Goal: Task Accomplishment & Management: Manage account settings

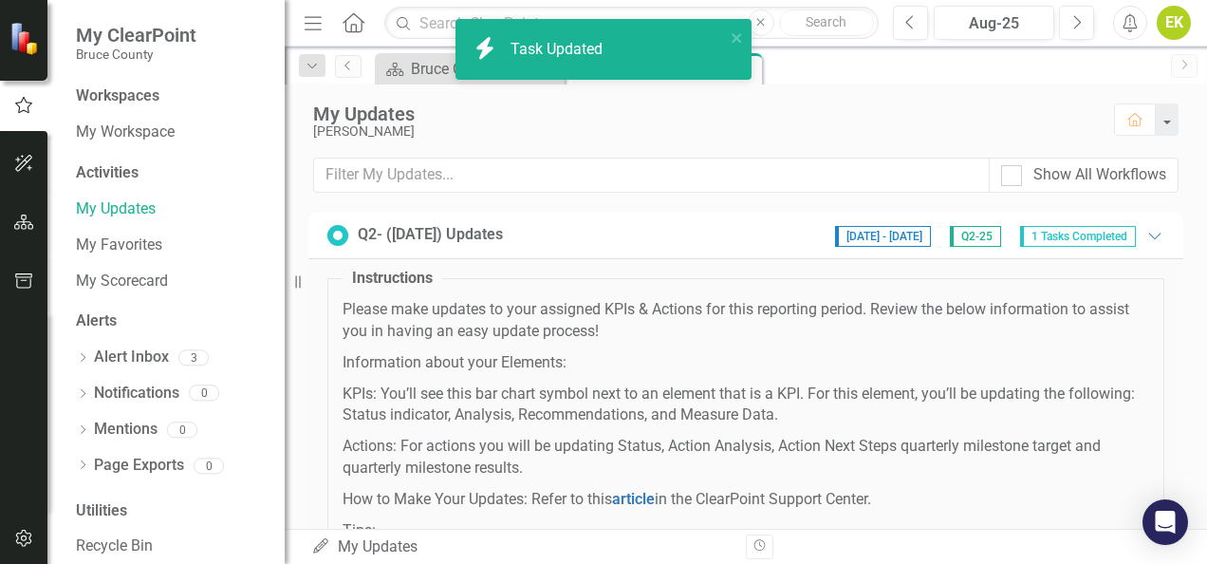
checkbox input "true"
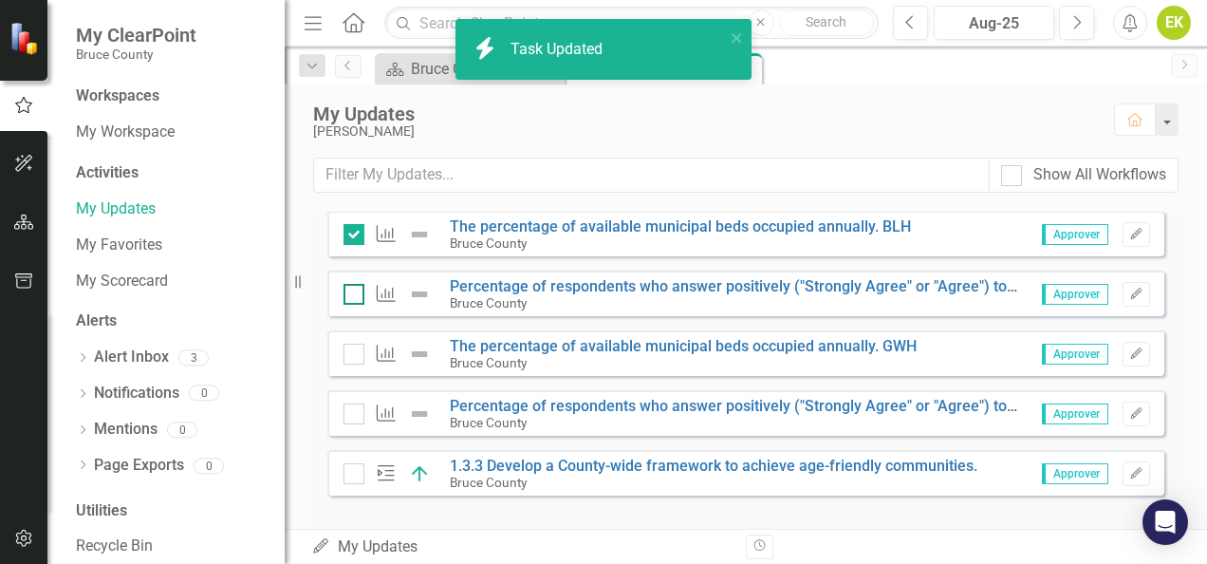
click at [347, 296] on input "checkbox" at bounding box center [350, 290] width 12 height 12
checkbox input "true"
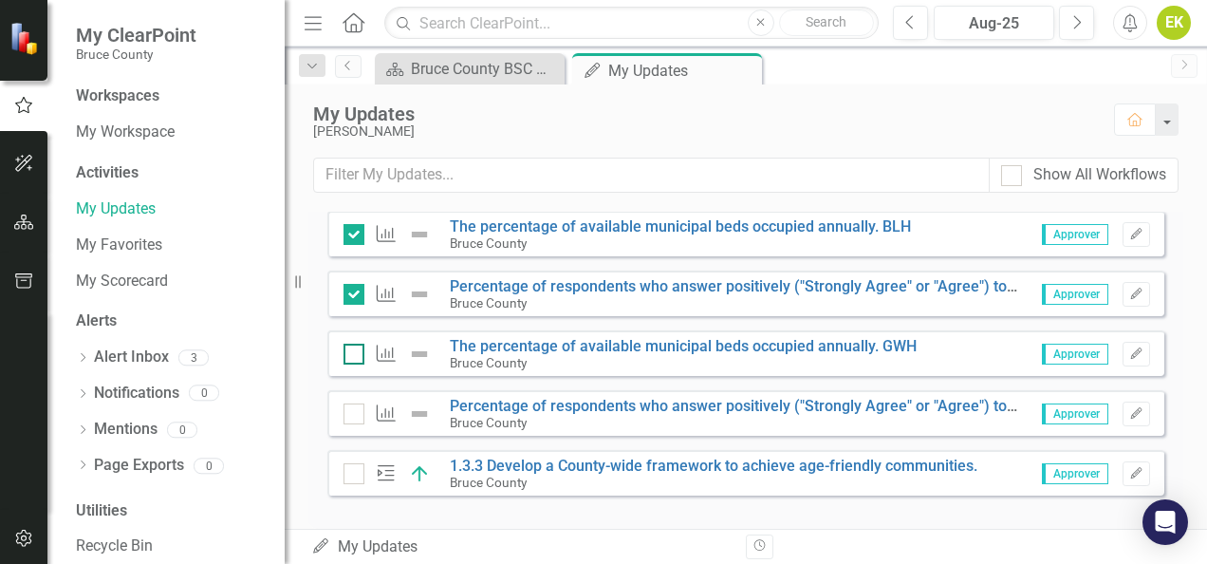
click at [347, 356] on input "checkbox" at bounding box center [350, 350] width 12 height 12
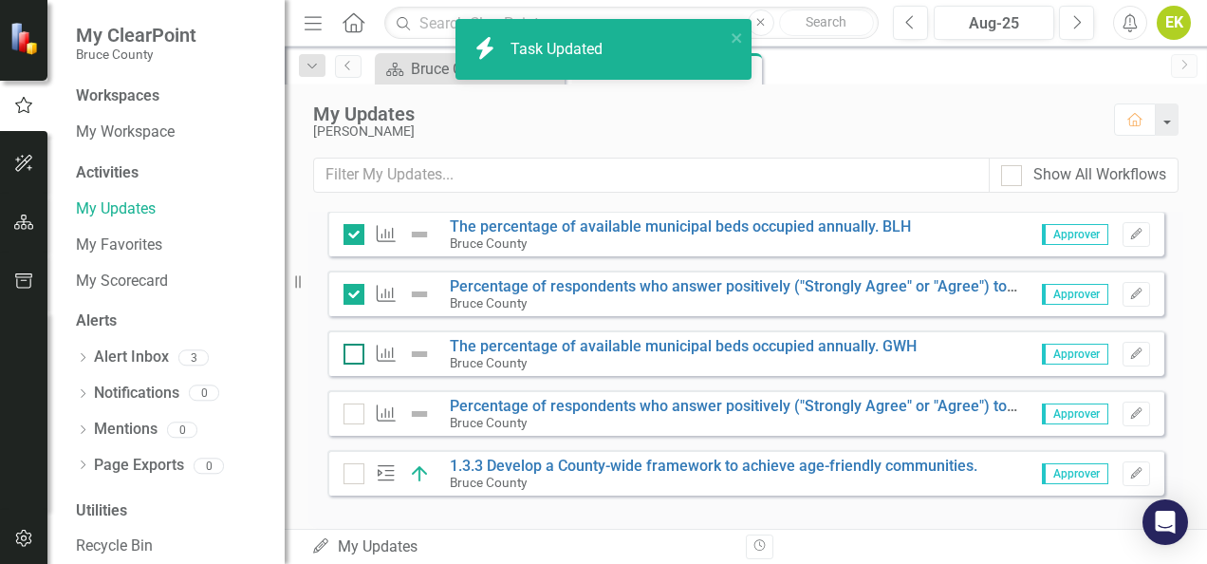
checkbox input "true"
click at [347, 416] on input "checkbox" at bounding box center [350, 409] width 12 height 12
checkbox input "true"
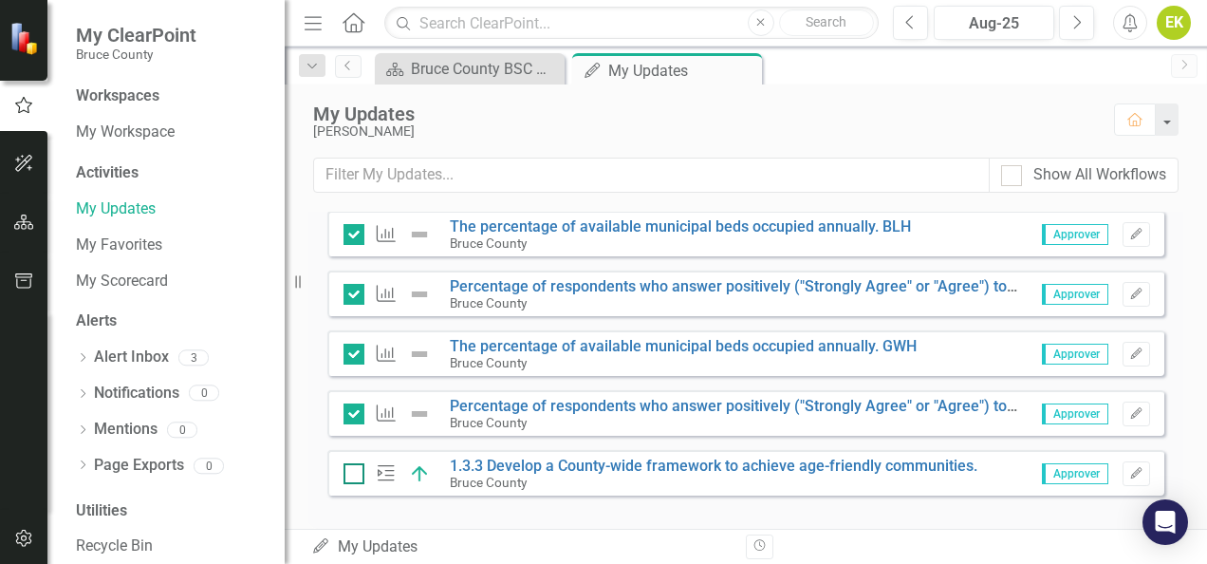
click at [353, 484] on div at bounding box center [354, 473] width 21 height 21
click at [353, 476] on input "checkbox" at bounding box center [350, 469] width 12 height 12
checkbox input "true"
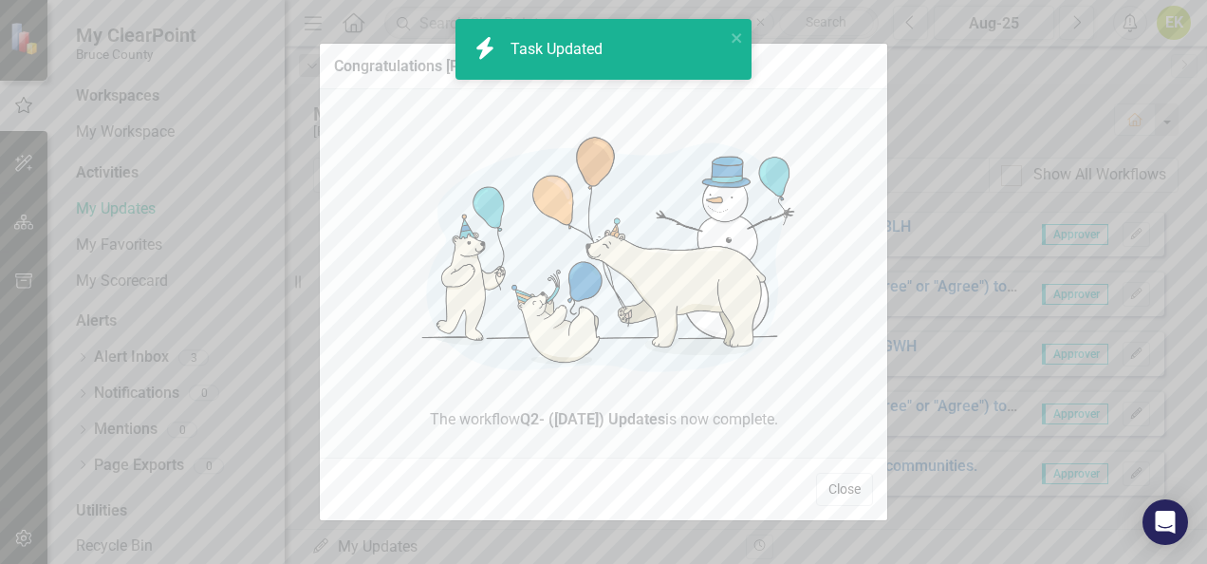
click at [826, 487] on button "Close" at bounding box center [844, 489] width 57 height 33
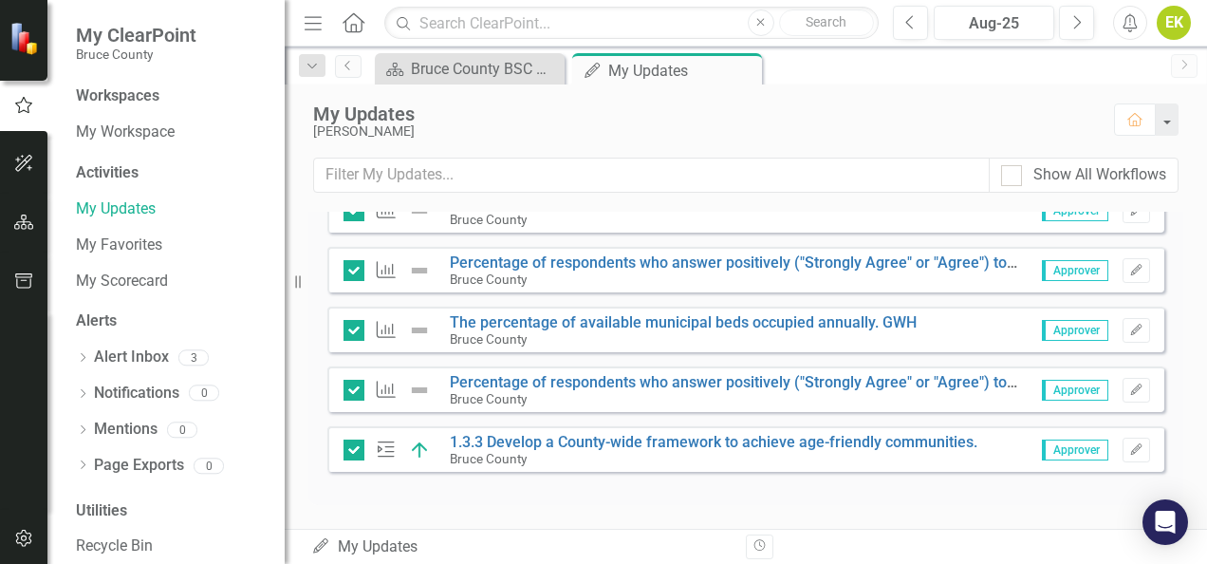
scroll to position [800, 0]
click at [645, 262] on link "Percentage of respondents who answer positively ("Strongly Agree" or "Agree") t…" at bounding box center [934, 262] width 968 height 18
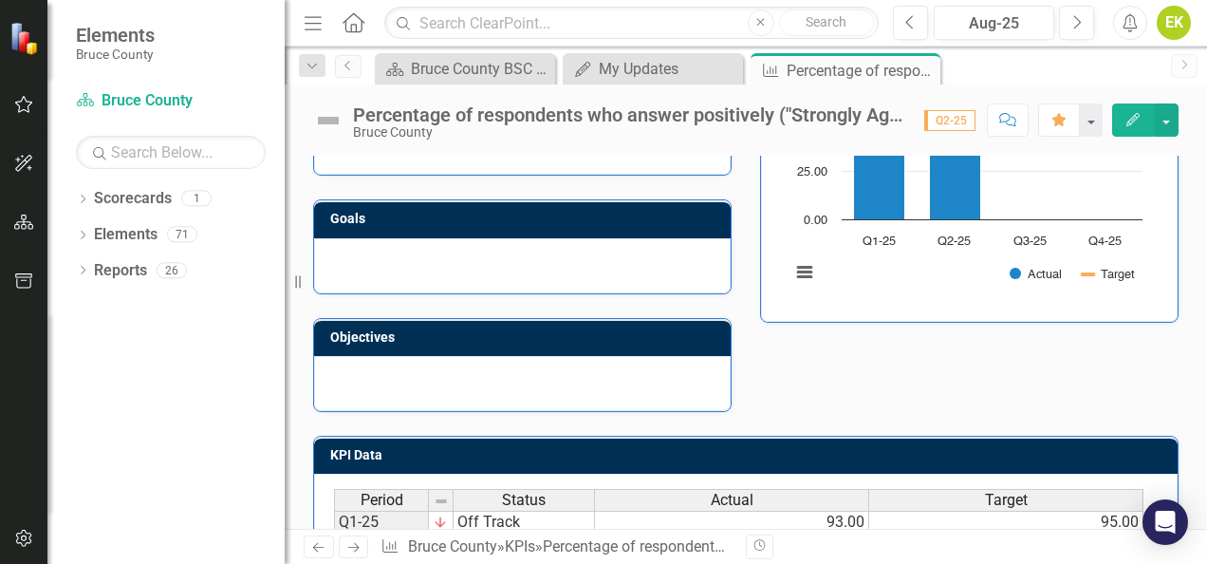
scroll to position [518, 0]
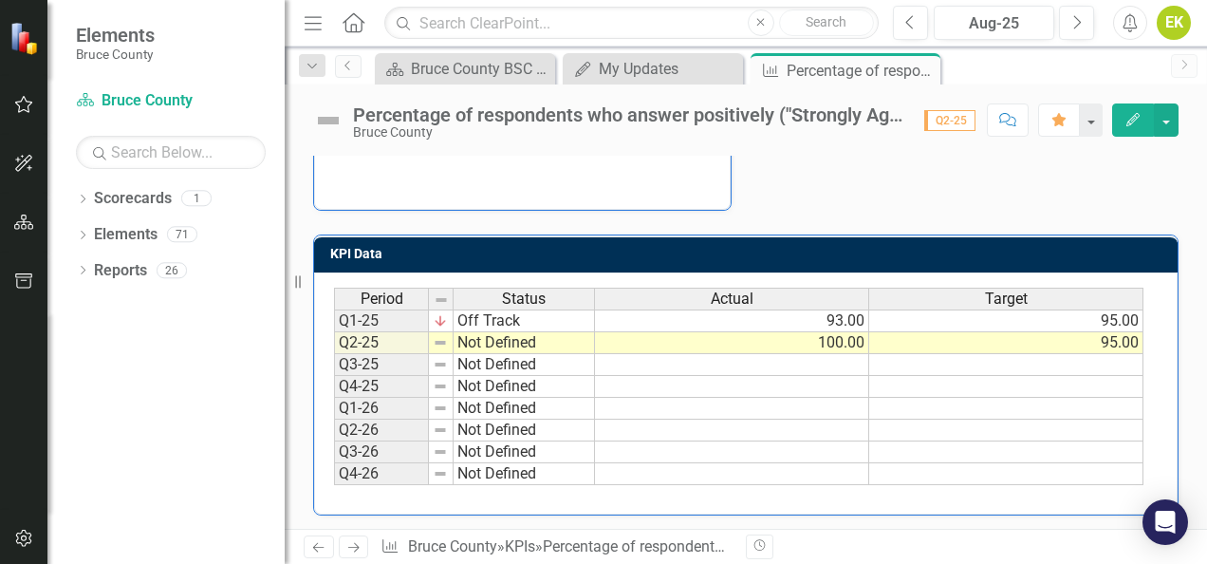
click at [534, 335] on td "Not Defined" at bounding box center [524, 343] width 141 height 22
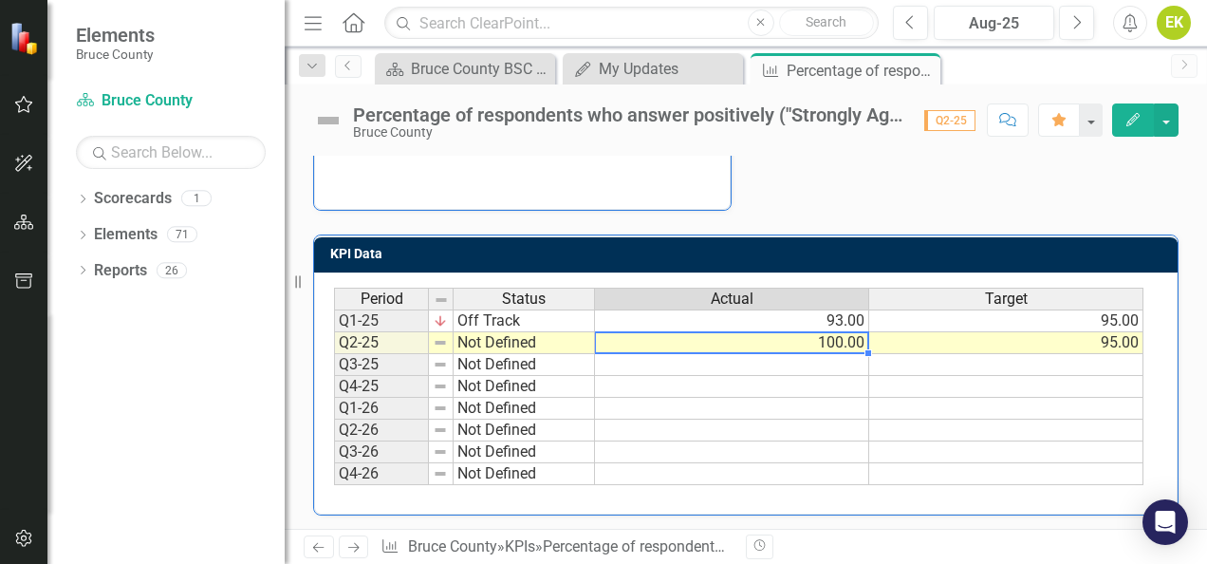
click at [686, 336] on td "100.00" at bounding box center [732, 343] width 274 height 22
type textarea "100"
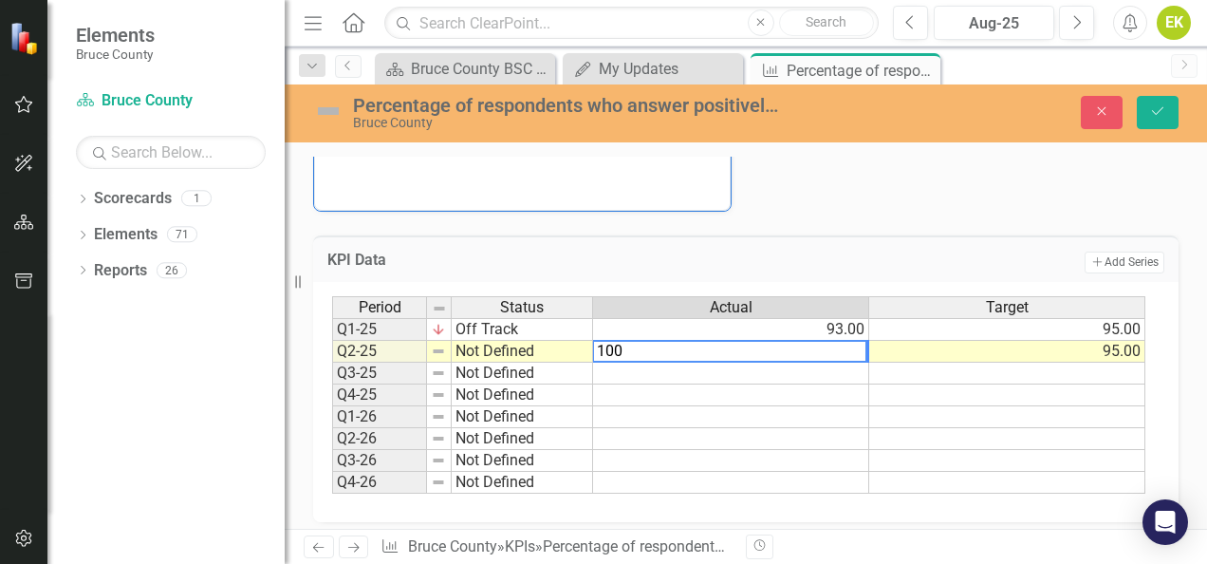
click at [751, 349] on textarea "100" at bounding box center [729, 351] width 275 height 23
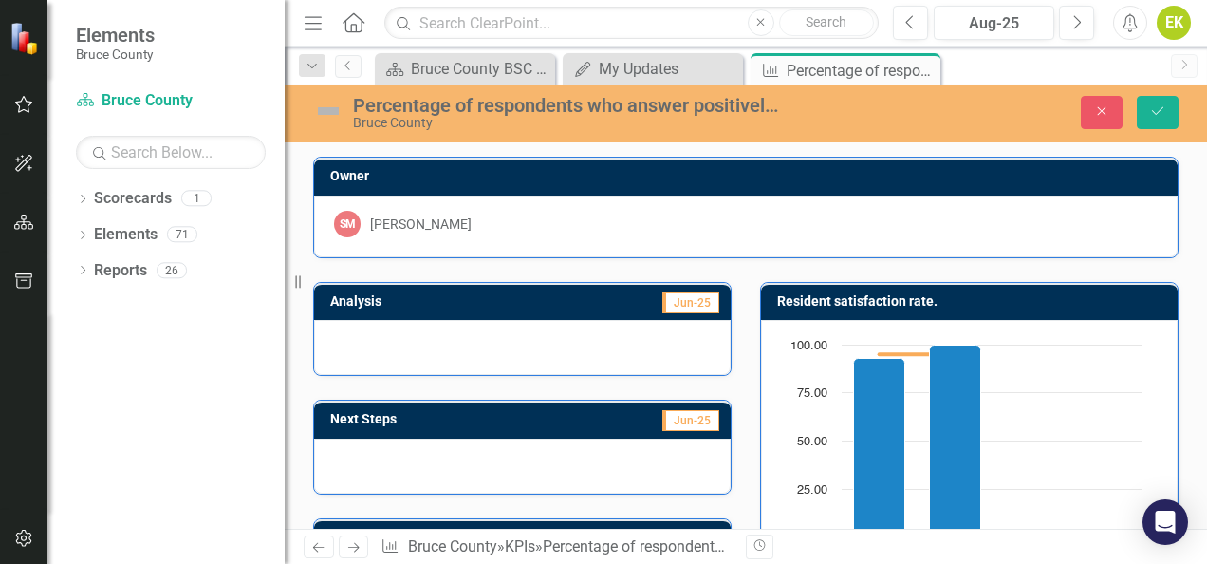
scroll to position [525, 0]
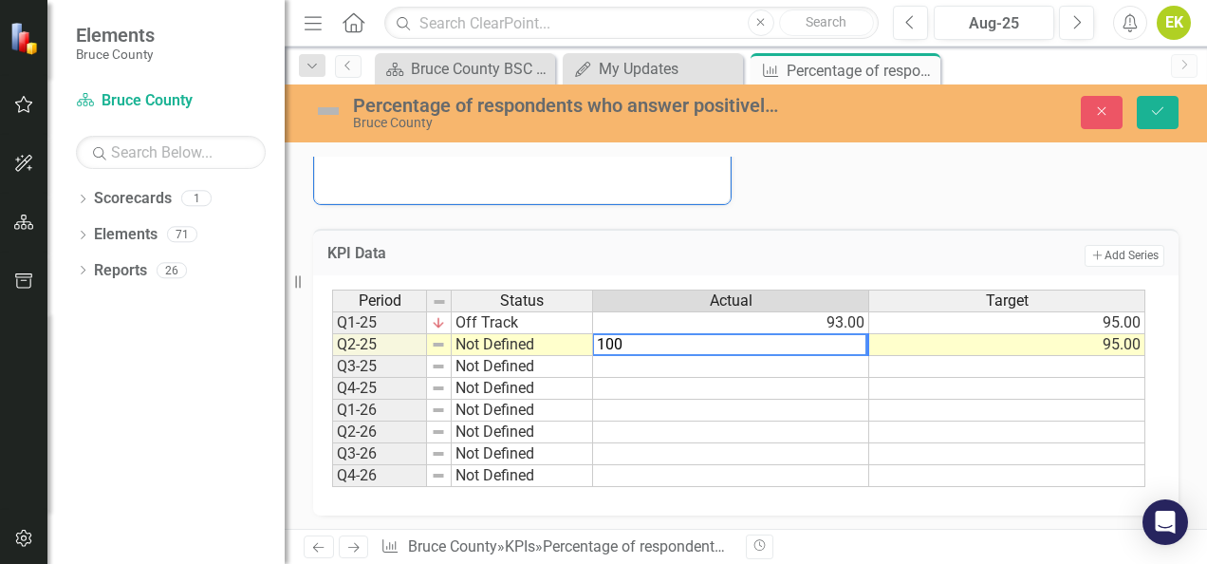
click at [822, 234] on div "KPI Data Add Add Series" at bounding box center [746, 252] width 866 height 47
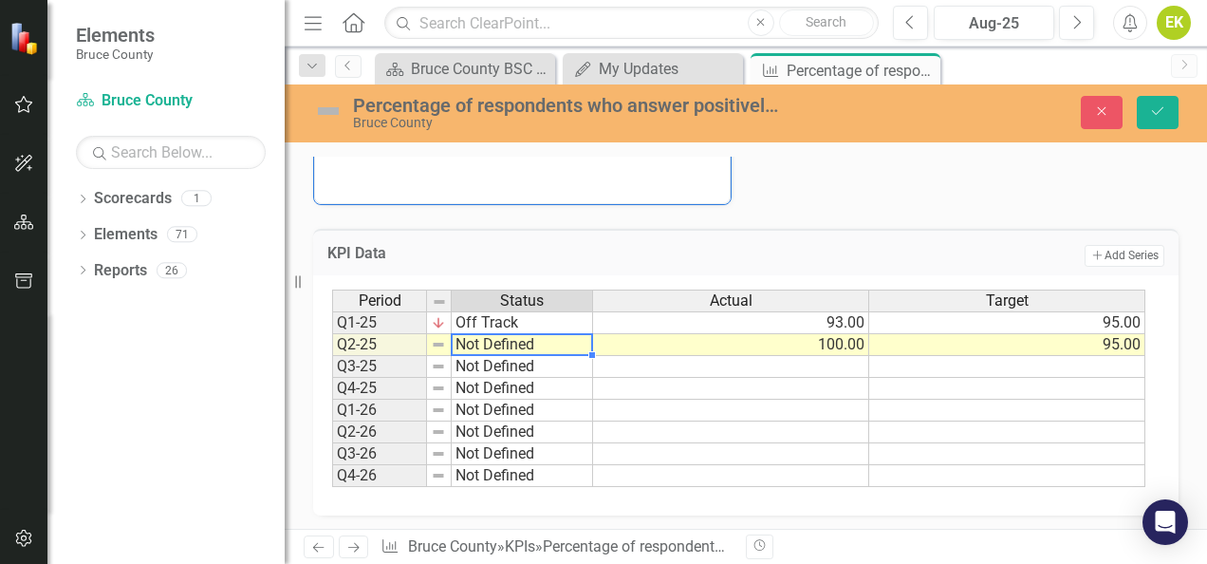
click at [332, 330] on div "Period Status Q1-25 Off Track Q2-25 Not Defined Q3-25 Not Defined Q4-25 Not Def…" at bounding box center [332, 388] width 0 height 197
click at [549, 344] on td "Not Defined" at bounding box center [522, 345] width 141 height 22
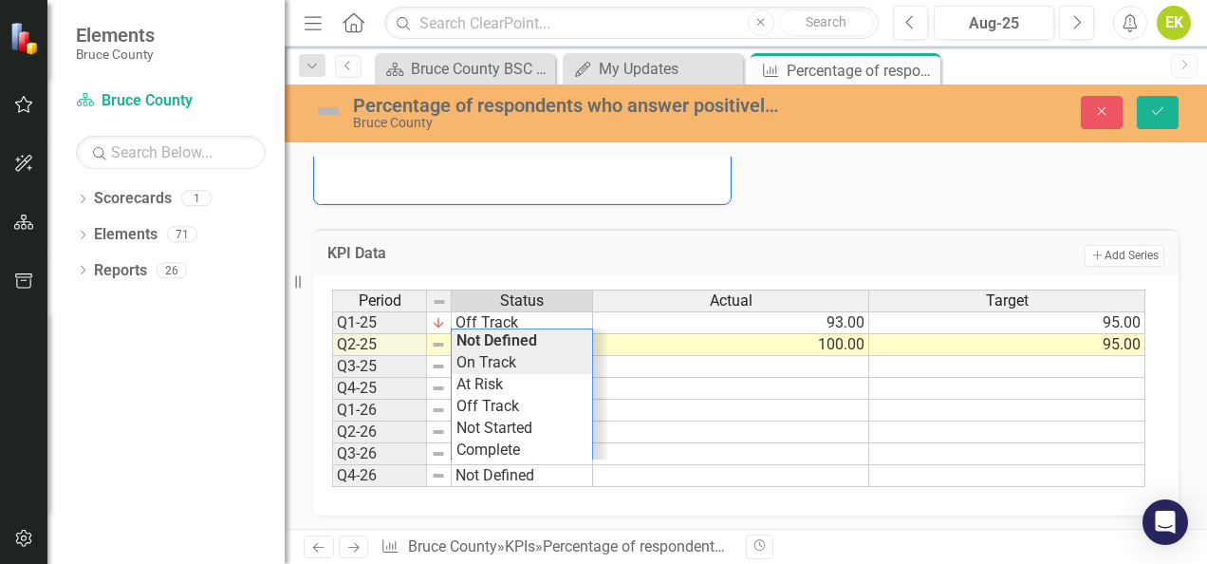
type textarea "On Track"
click at [551, 358] on div "Period Status Actual Target Q1-25 Off Track 93.00 95.00 Q2-25 Not Defined 100.0…" at bounding box center [738, 389] width 813 height 198
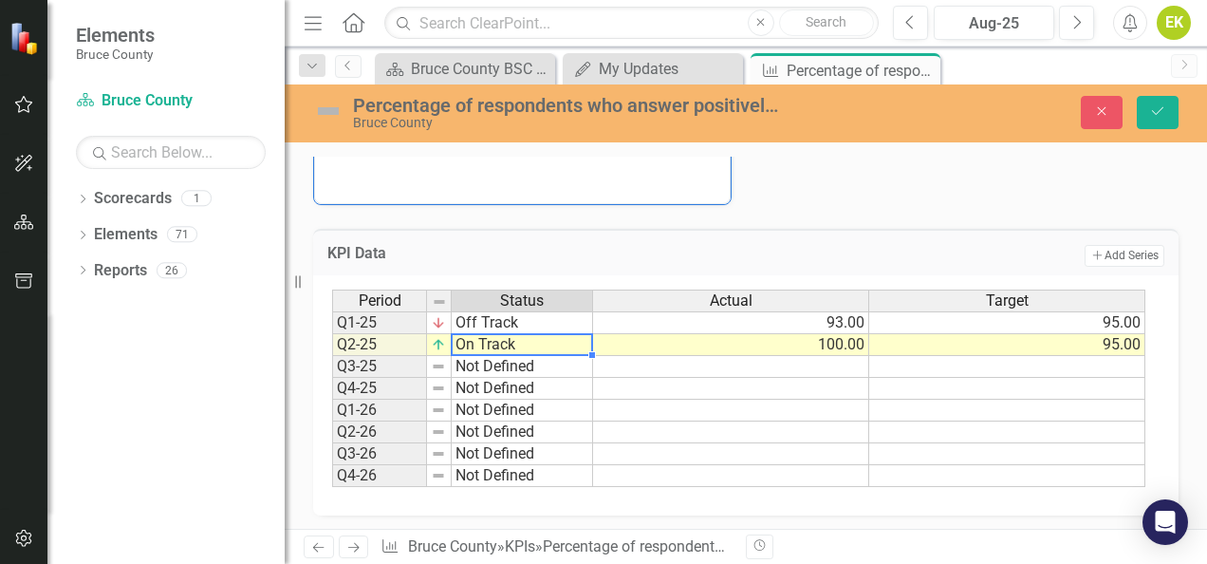
click at [1092, 222] on div "KPI Data Add Add Series Period Status Actual Target Q1-25 Off Track 93.00 95.00…" at bounding box center [746, 360] width 894 height 310
click at [1155, 124] on button "Save" at bounding box center [1158, 112] width 42 height 33
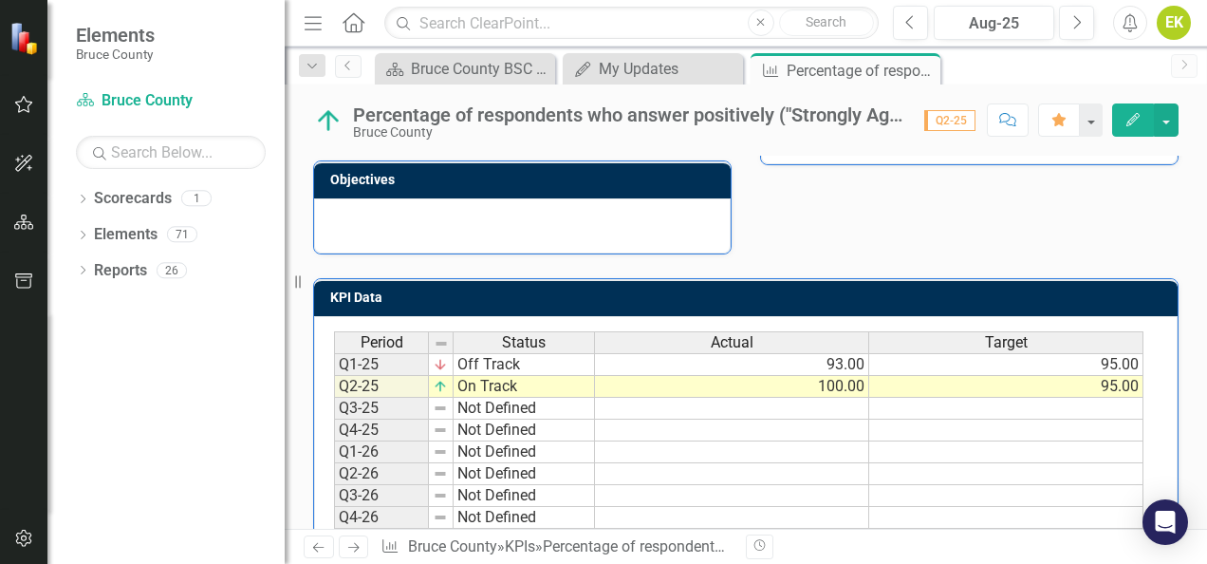
scroll to position [0, 0]
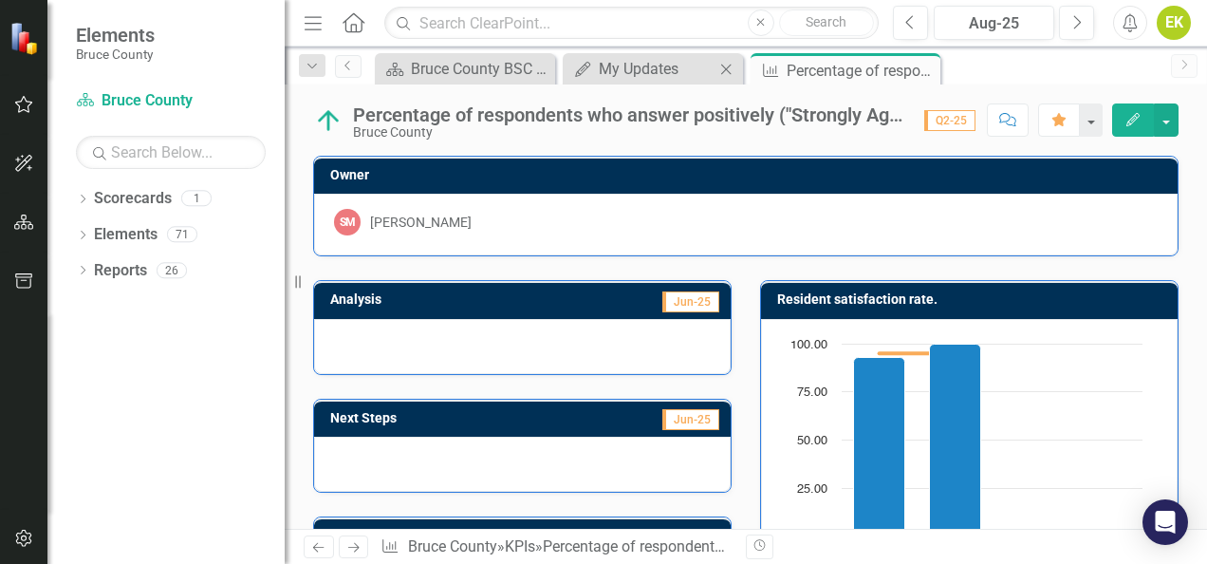
click at [687, 80] on div "My Updates My Updates Close" at bounding box center [653, 68] width 180 height 31
click at [697, 65] on div "My Updates" at bounding box center [657, 69] width 116 height 24
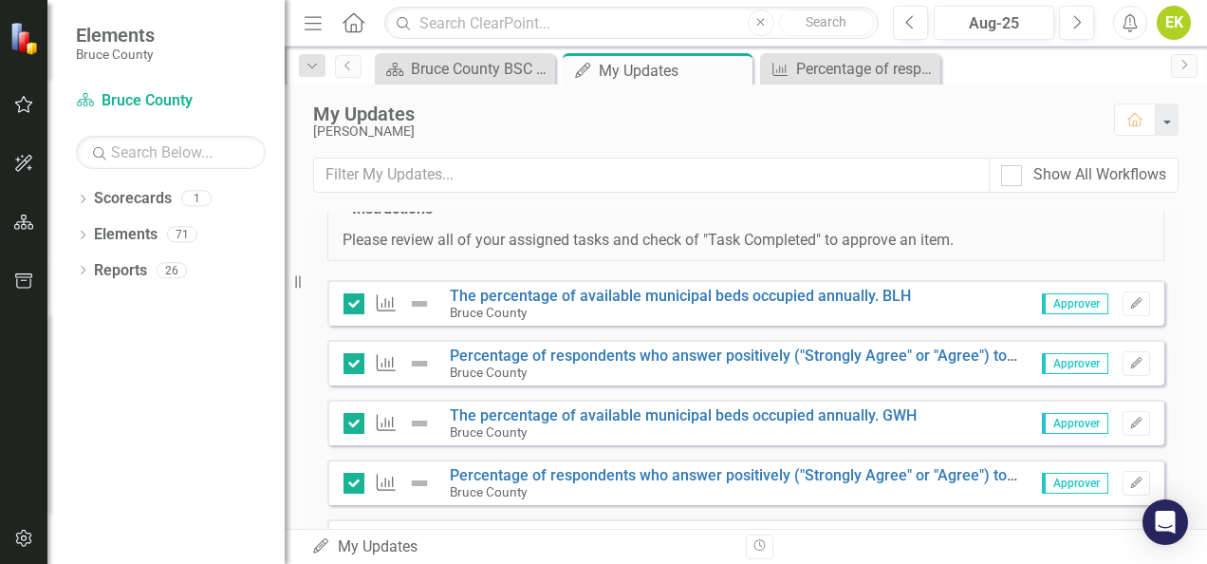
scroll to position [759, 0]
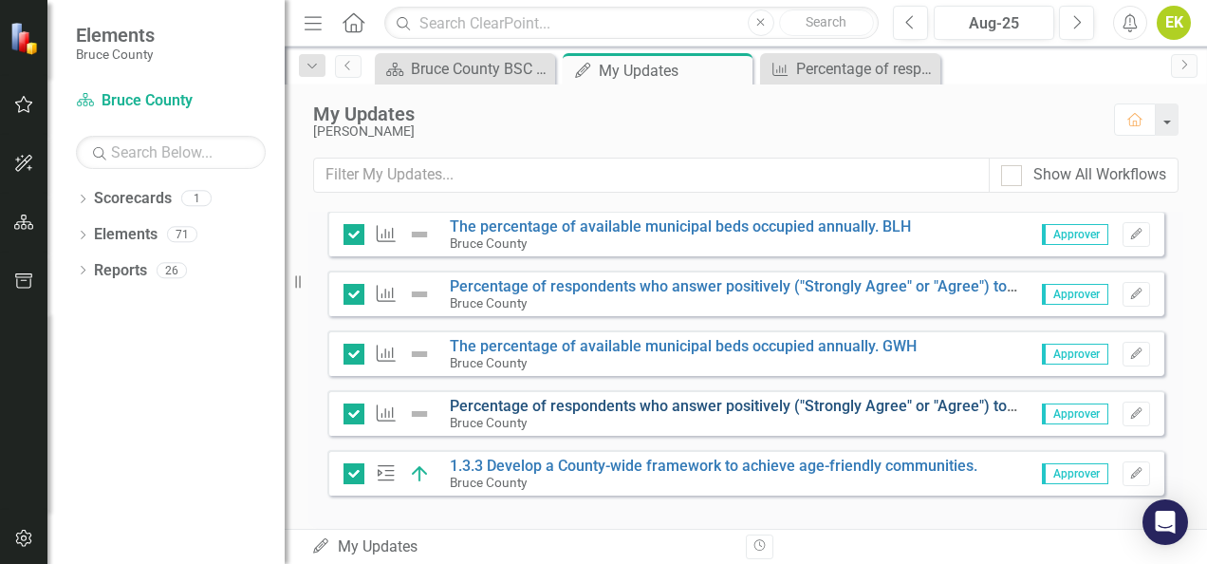
click at [580, 415] on link "Percentage of respondents who answer positively ("Strongly Agree" or "Agree") t…" at bounding box center [937, 406] width 974 height 18
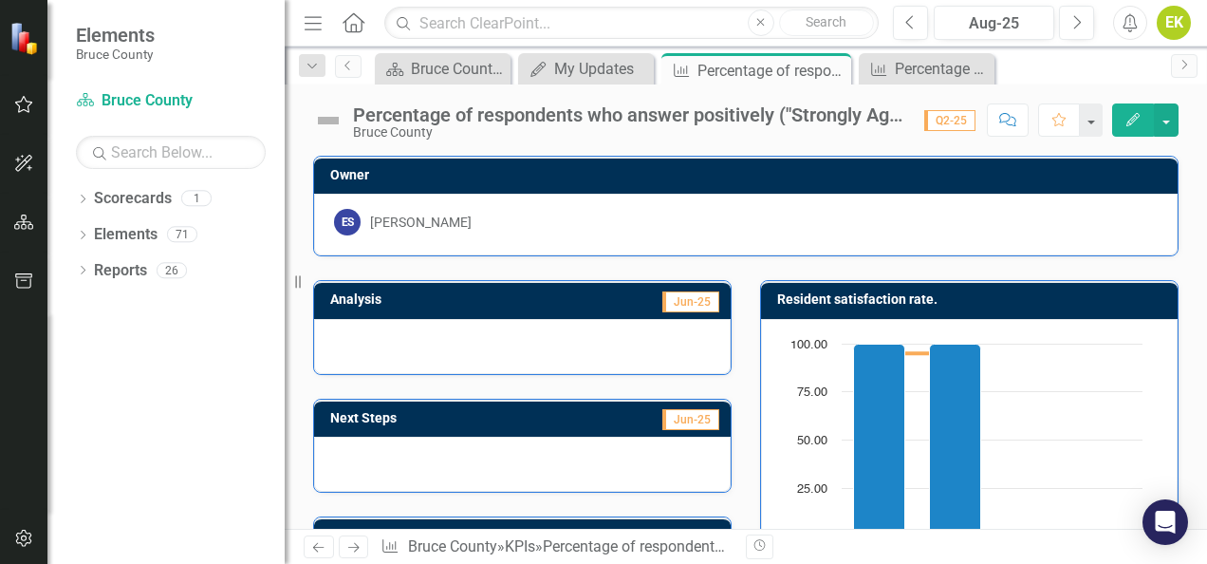
scroll to position [509, 0]
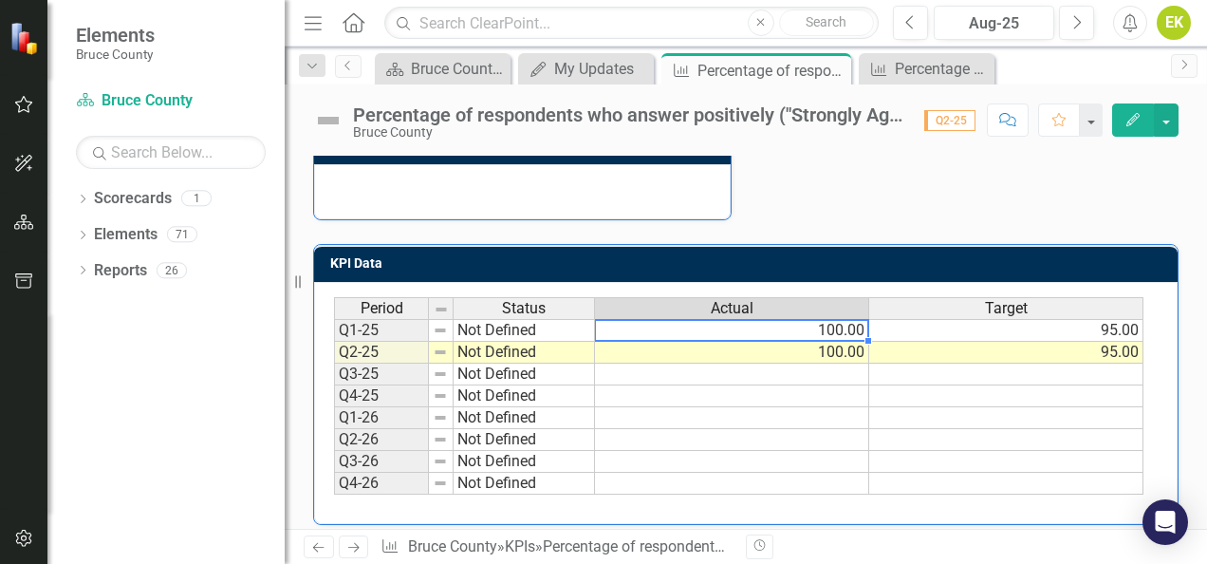
click at [710, 331] on td "100.00" at bounding box center [732, 330] width 274 height 23
type textarea "100"
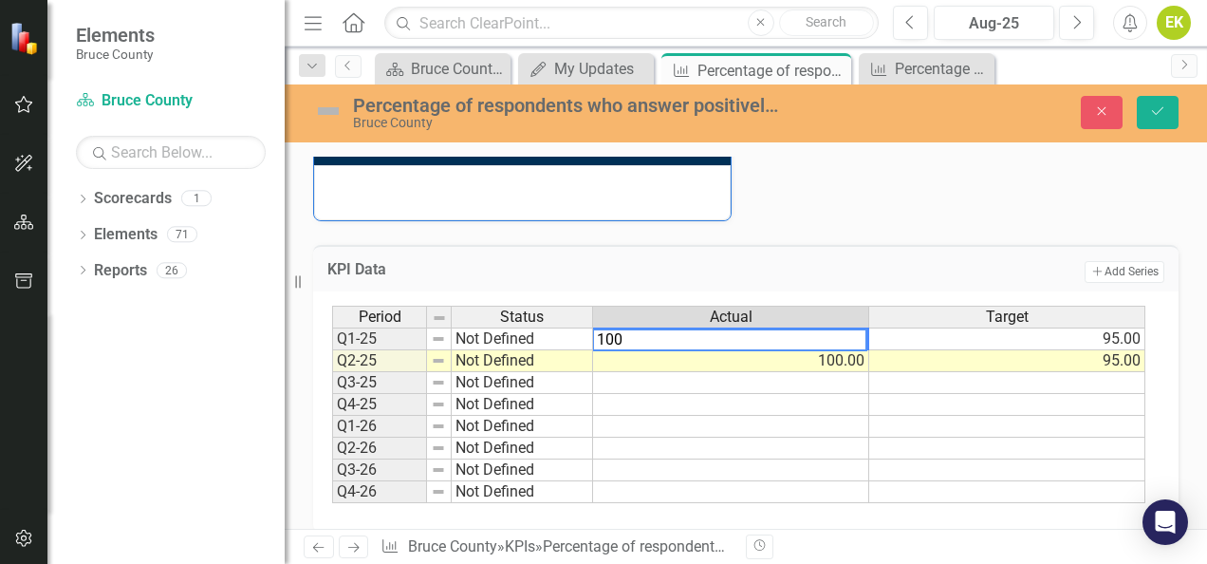
click at [575, 334] on td "Not Defined" at bounding box center [522, 338] width 141 height 23
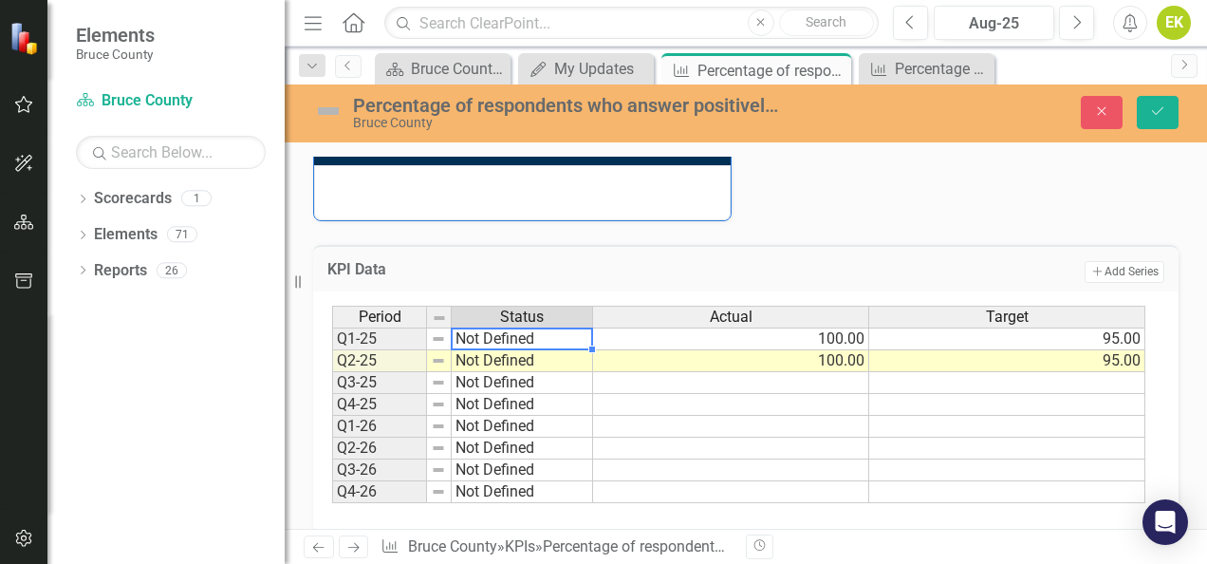
click at [575, 334] on td "Not Defined" at bounding box center [522, 338] width 141 height 23
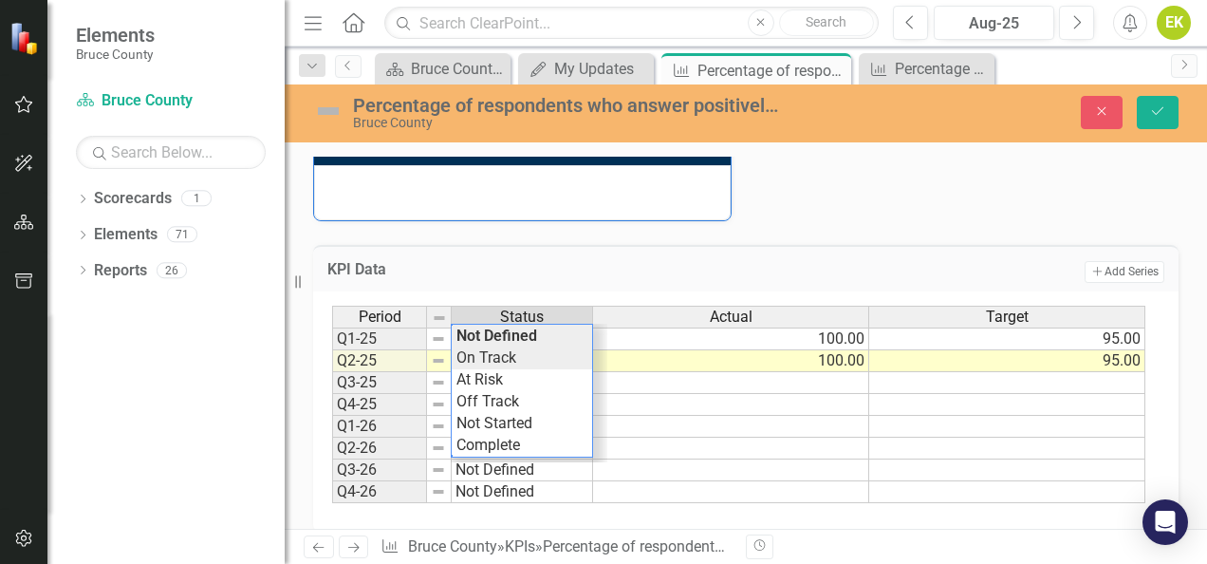
click at [566, 349] on div "Period Status Actual Target Q1-25 Not Defined 100.00 95.00 Q2-25 Not Defined 10…" at bounding box center [738, 405] width 813 height 198
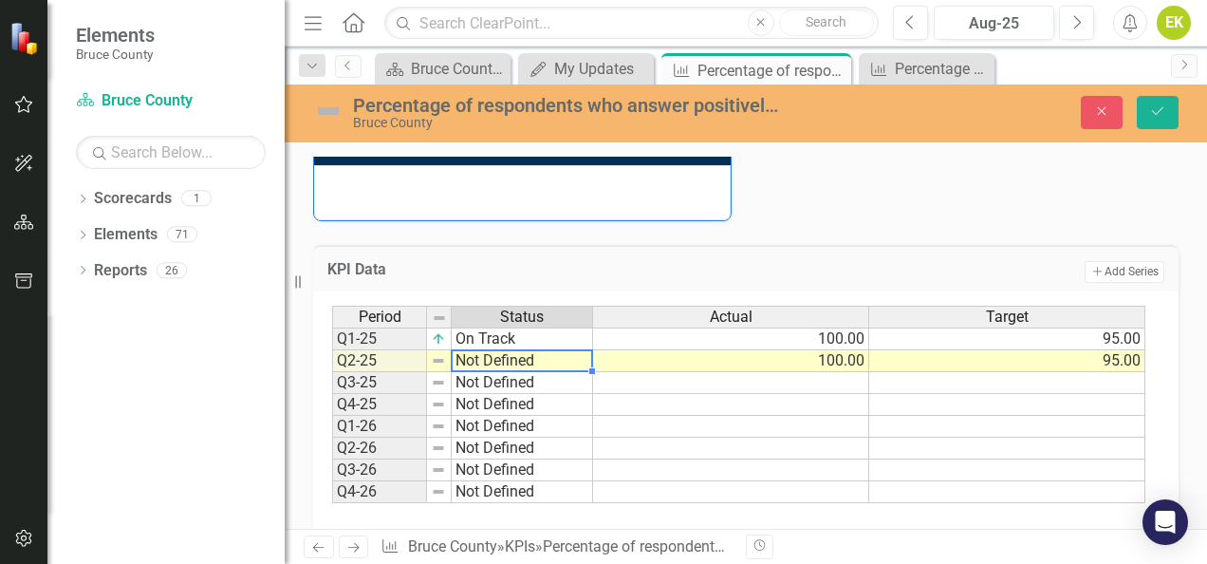
click at [558, 356] on td "Not Defined" at bounding box center [522, 361] width 141 height 22
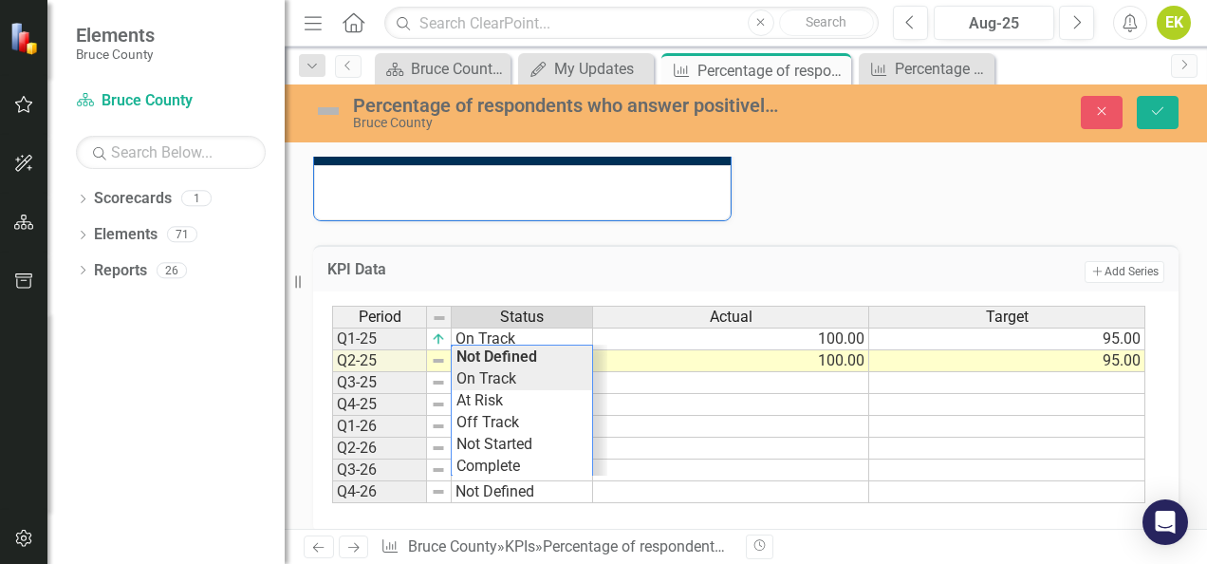
type textarea "On Track"
click at [548, 377] on div "Period Status Actual Target Q1-25 On Track 100.00 95.00 Q2-25 Not Defined 100.0…" at bounding box center [738, 405] width 813 height 198
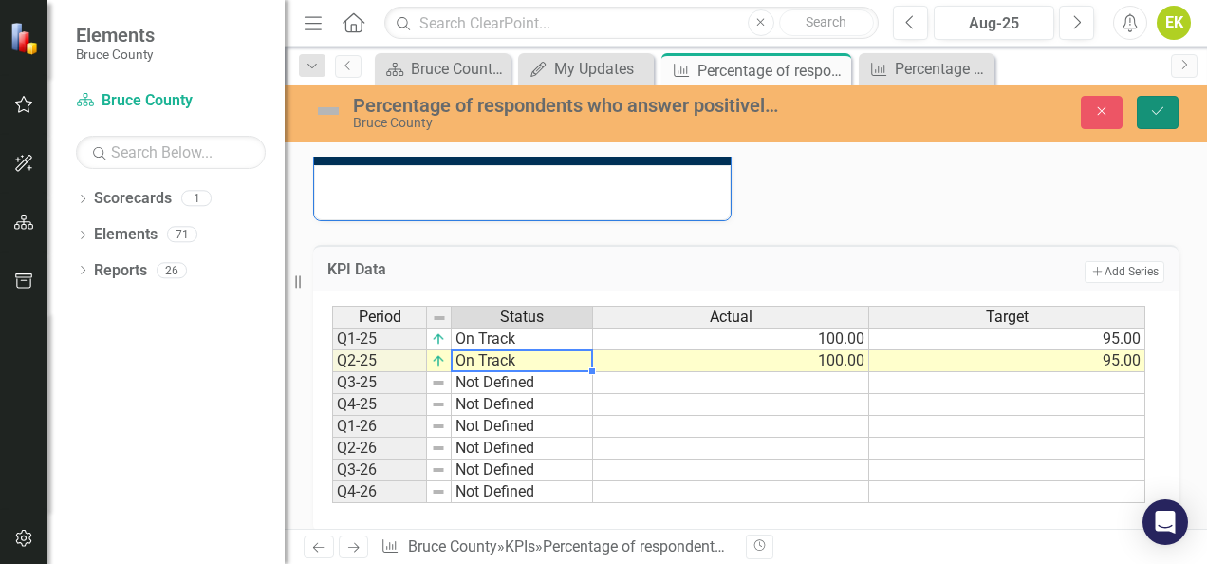
click at [1155, 108] on button "Save" at bounding box center [1158, 112] width 42 height 33
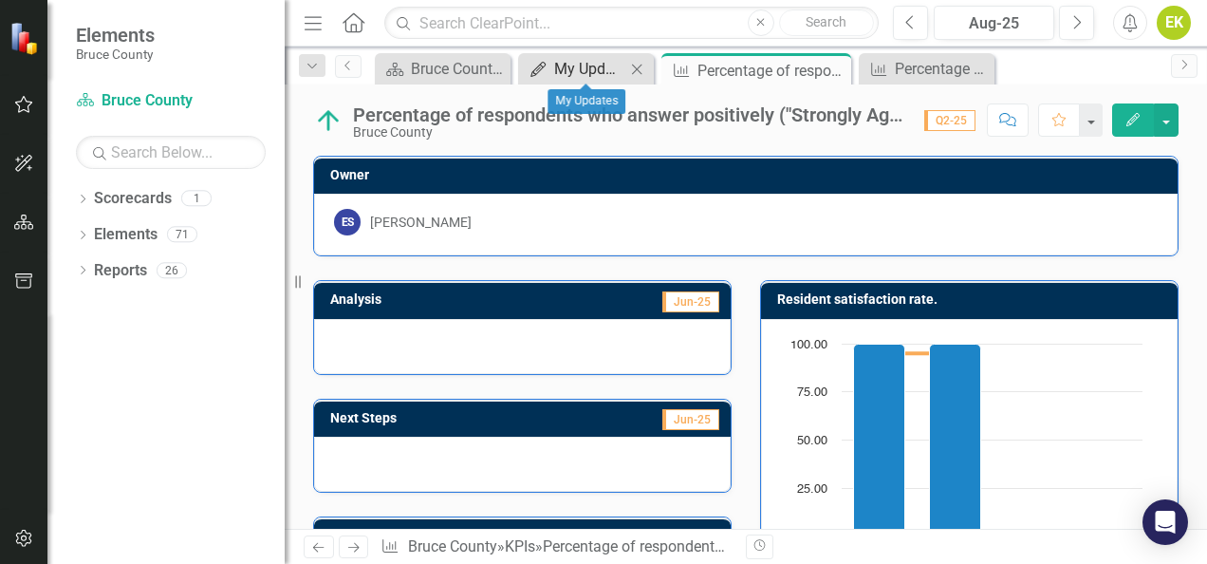
click at [602, 68] on div "My Updates" at bounding box center [589, 69] width 71 height 24
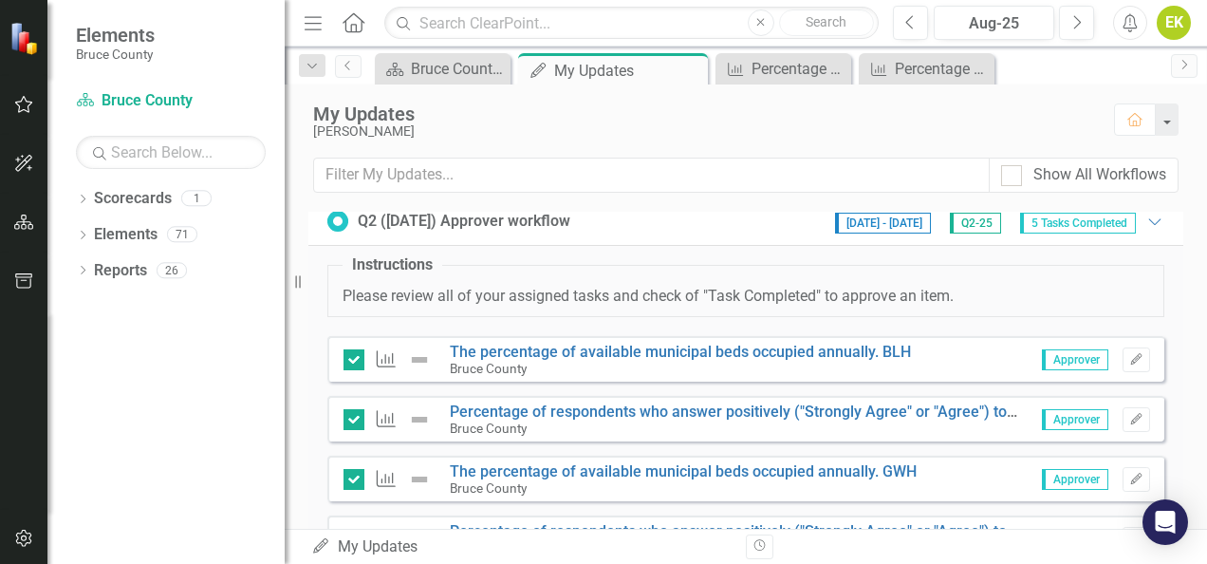
scroll to position [664, 0]
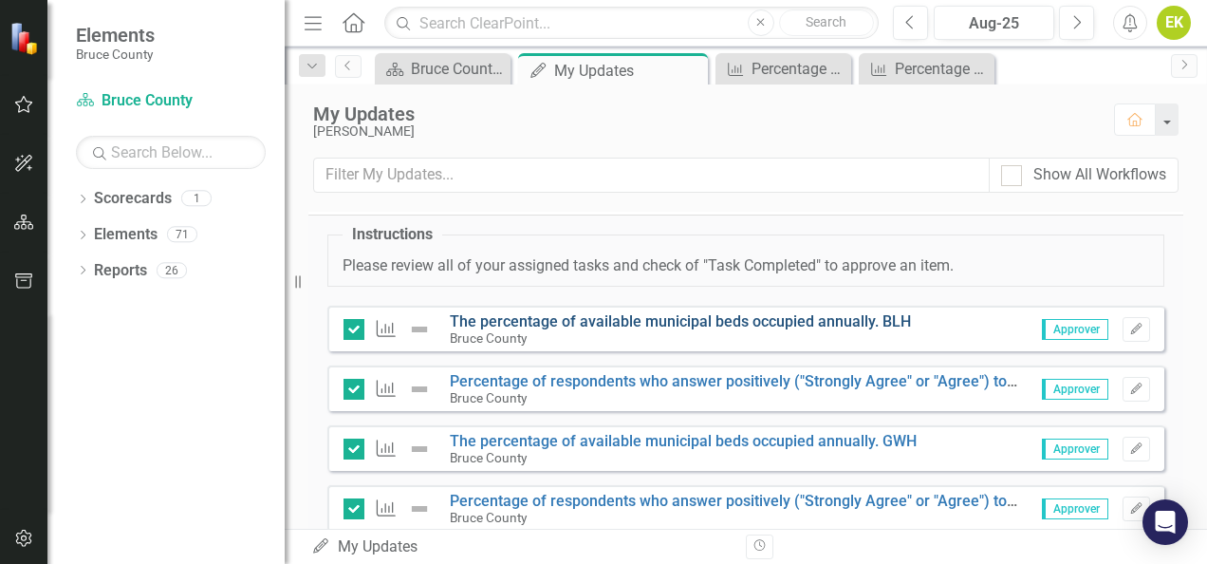
click at [574, 330] on link "The percentage of available municipal beds occupied annually. BLH" at bounding box center [680, 321] width 461 height 18
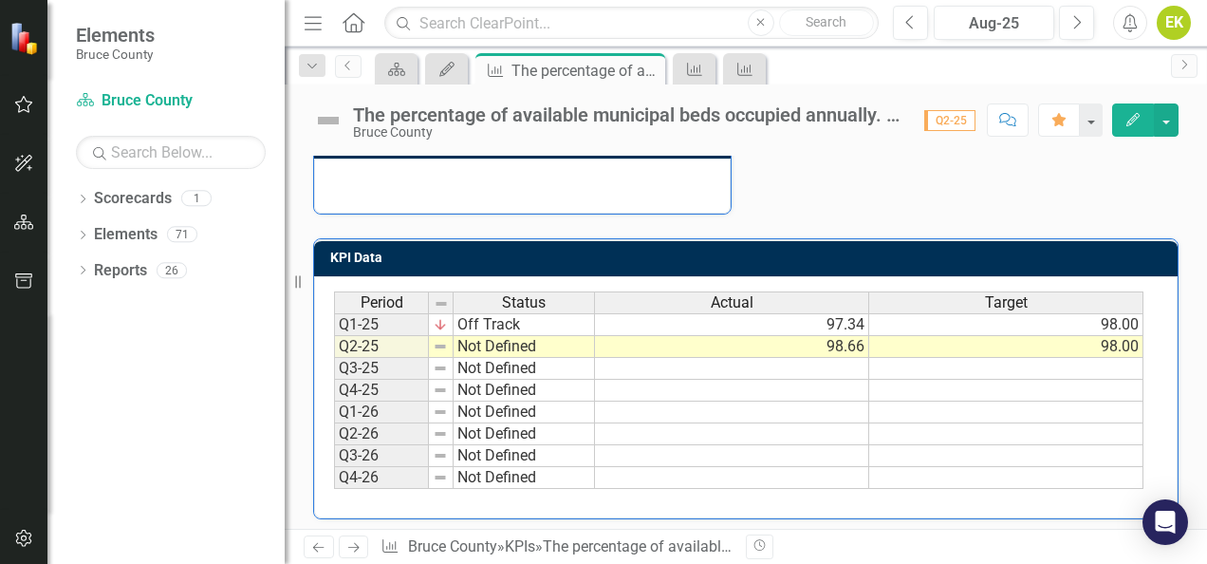
scroll to position [518, 0]
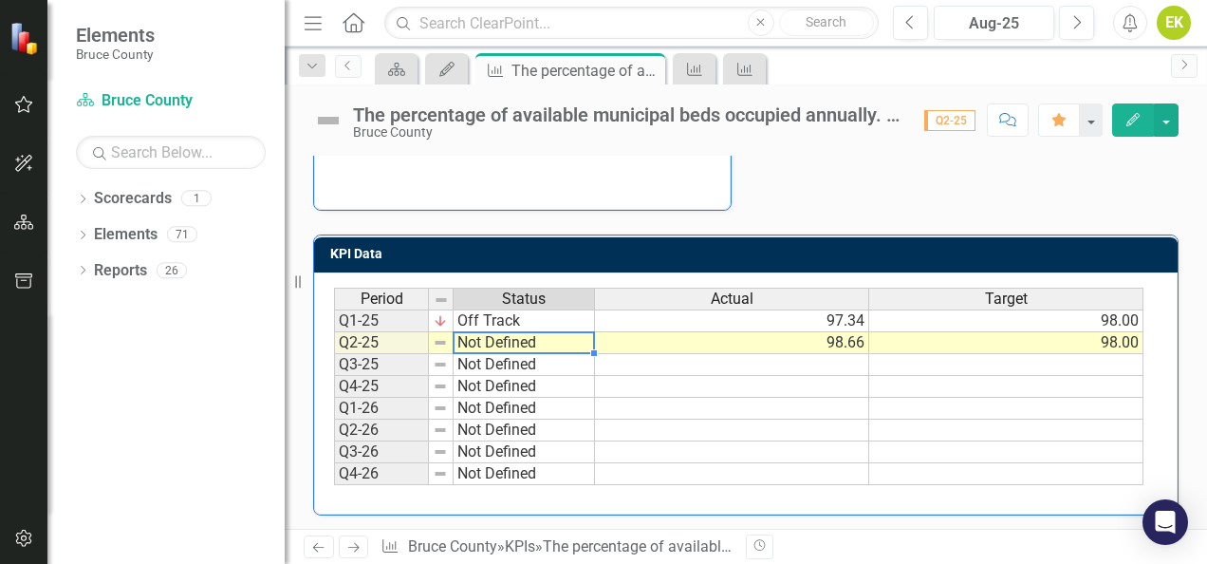
click at [546, 343] on td "Not Defined" at bounding box center [524, 343] width 141 height 22
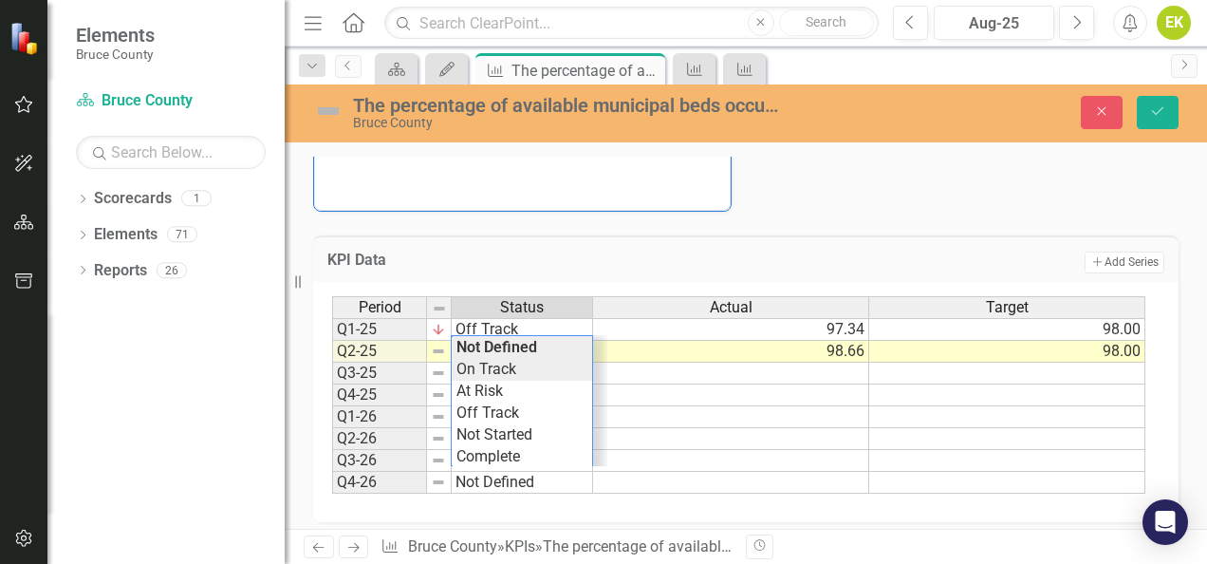
type textarea "On Track"
click at [475, 359] on div "Period Status Actual Target Q1-25 Off Track 97.34 98.00 Q2-25 Not Defined 98.66…" at bounding box center [738, 395] width 813 height 198
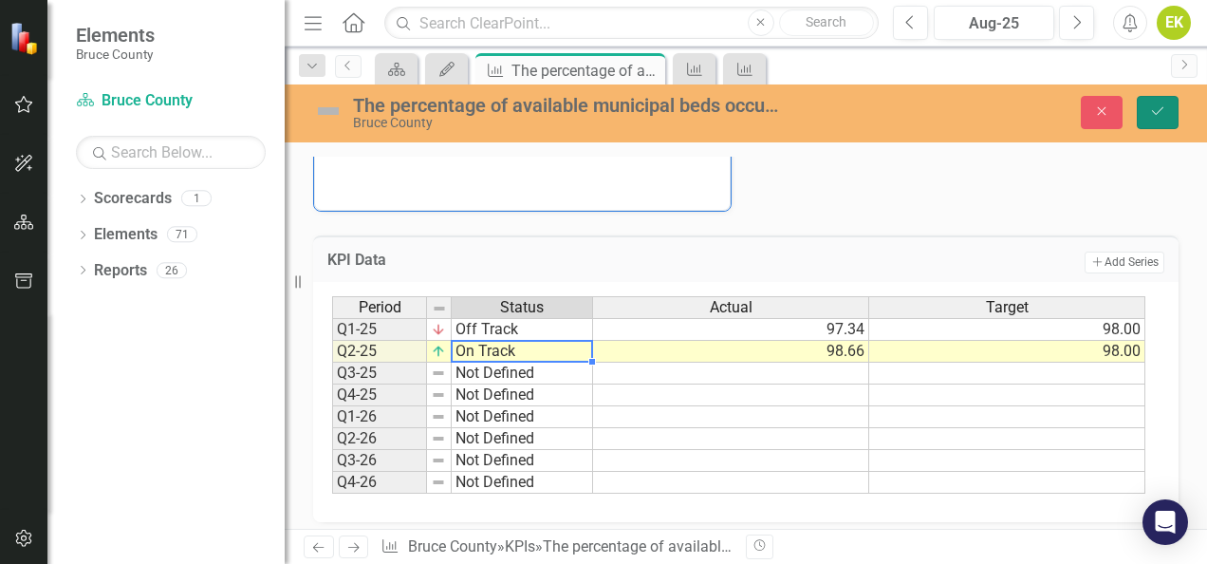
click at [1162, 121] on button "Save" at bounding box center [1158, 112] width 42 height 33
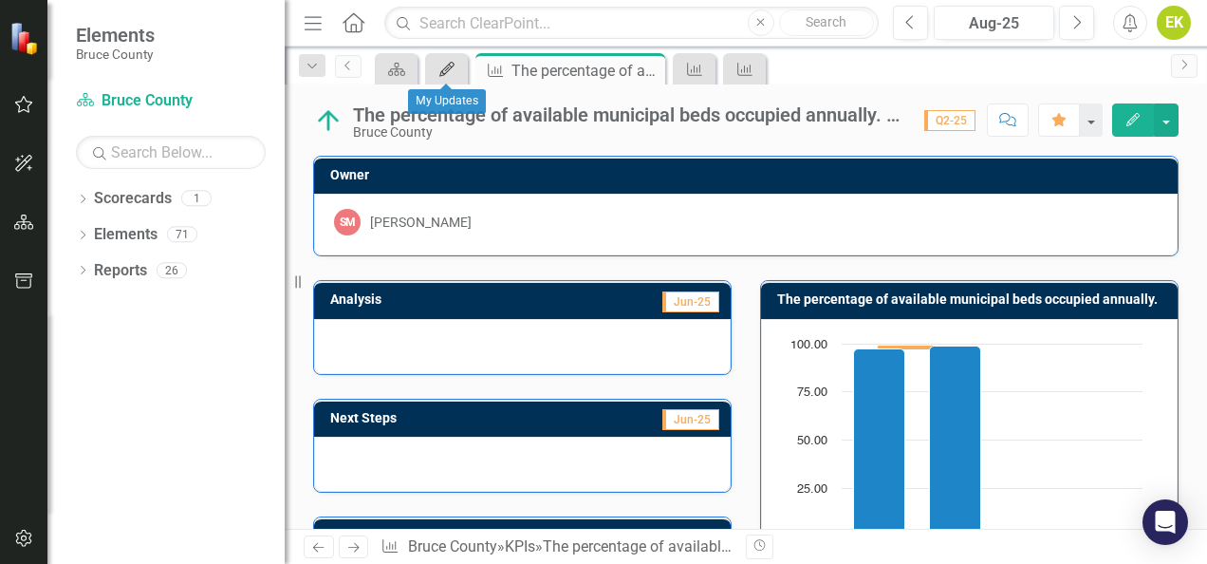
click at [448, 74] on icon "My Updates" at bounding box center [447, 69] width 19 height 15
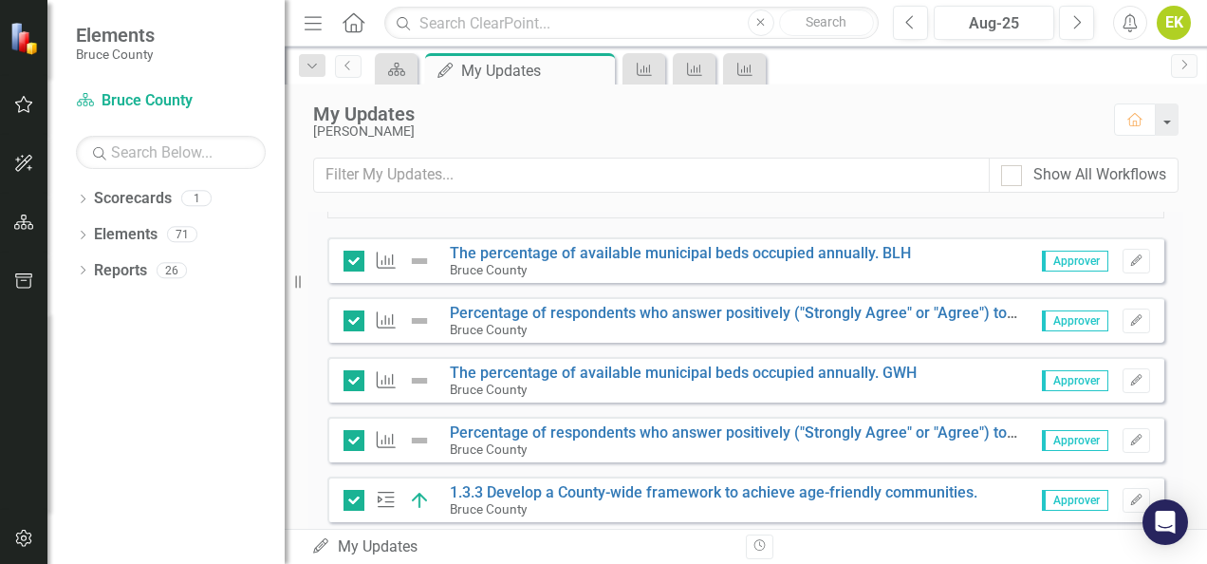
scroll to position [800, 0]
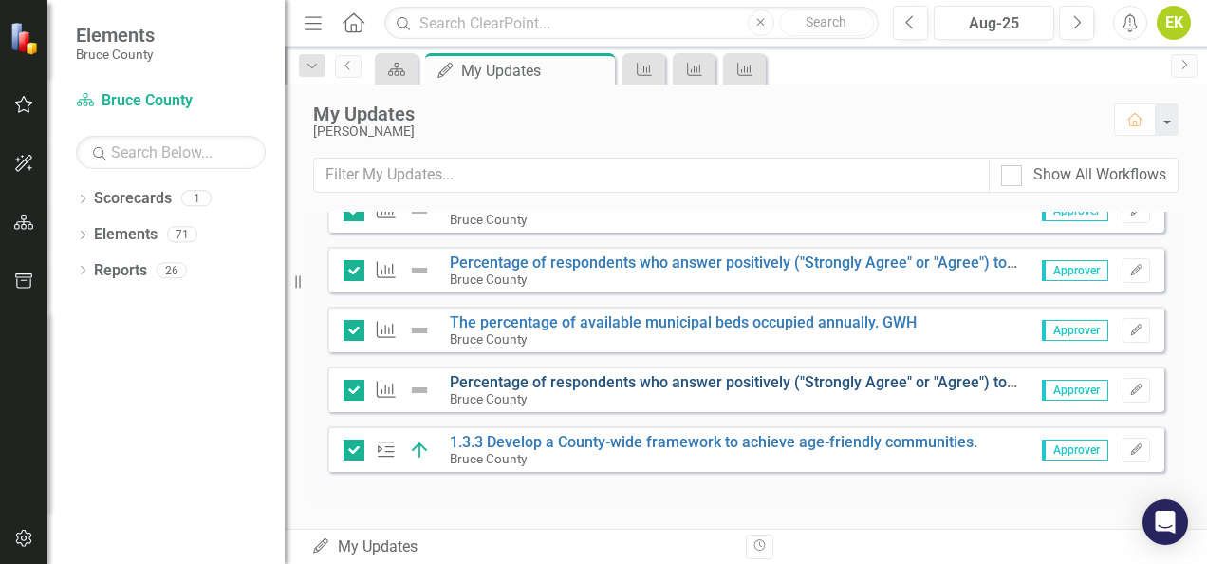
click at [499, 378] on link "Percentage of respondents who answer positively ("Strongly Agree" or "Agree") t…" at bounding box center [937, 382] width 974 height 18
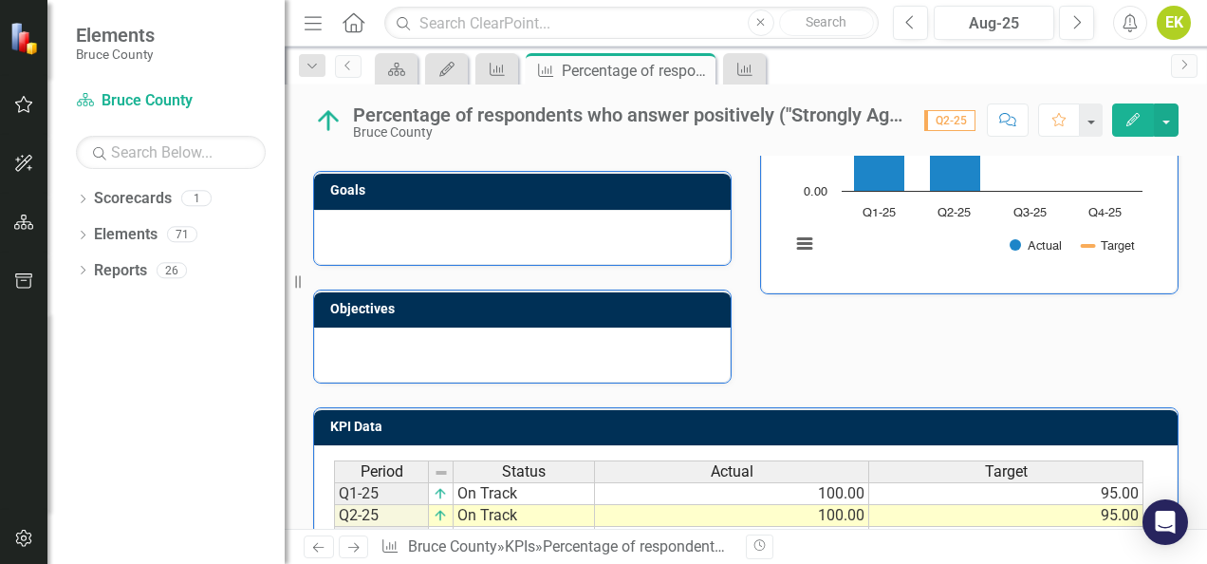
scroll to position [190, 0]
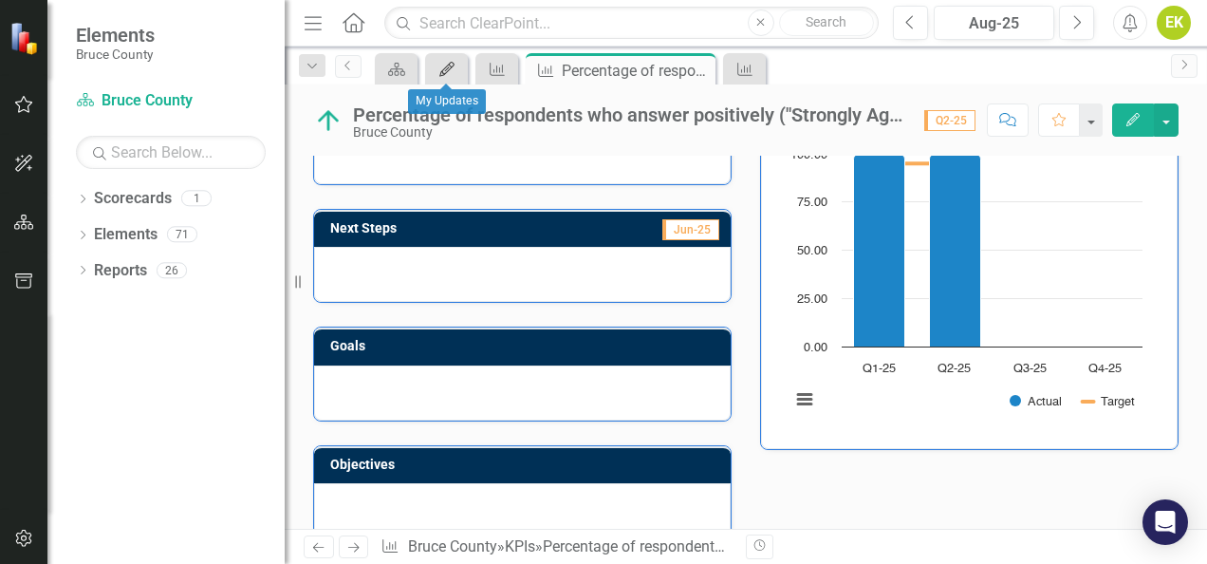
click at [457, 70] on icon "My Updates" at bounding box center [447, 69] width 19 height 15
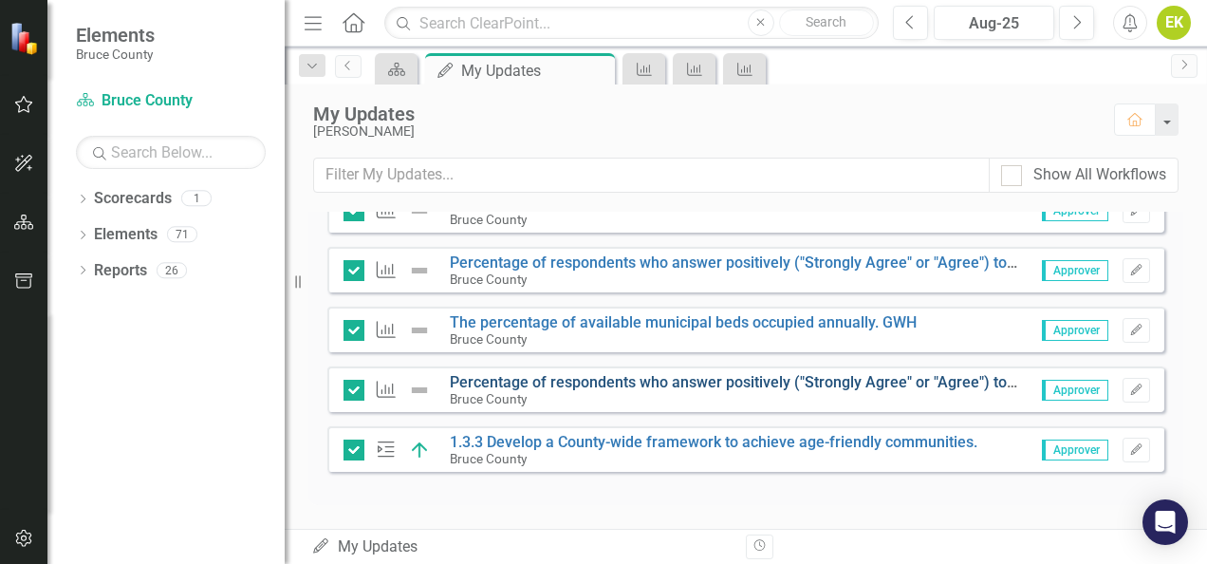
scroll to position [800, 0]
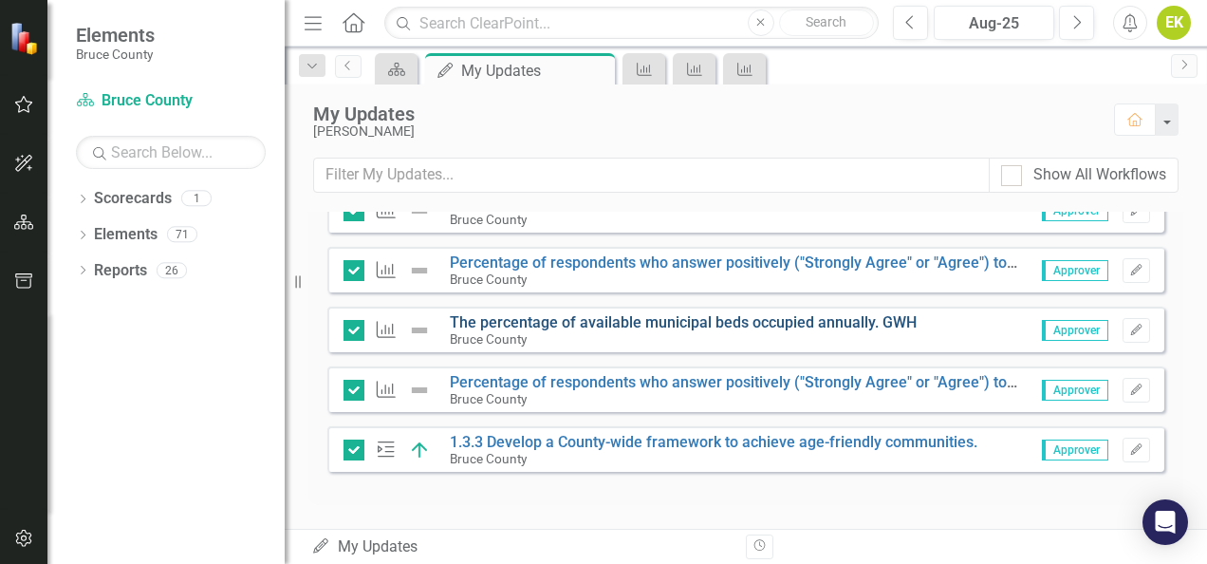
click at [530, 329] on link "The percentage of available municipal beds occupied annually. GWH" at bounding box center [683, 322] width 467 height 18
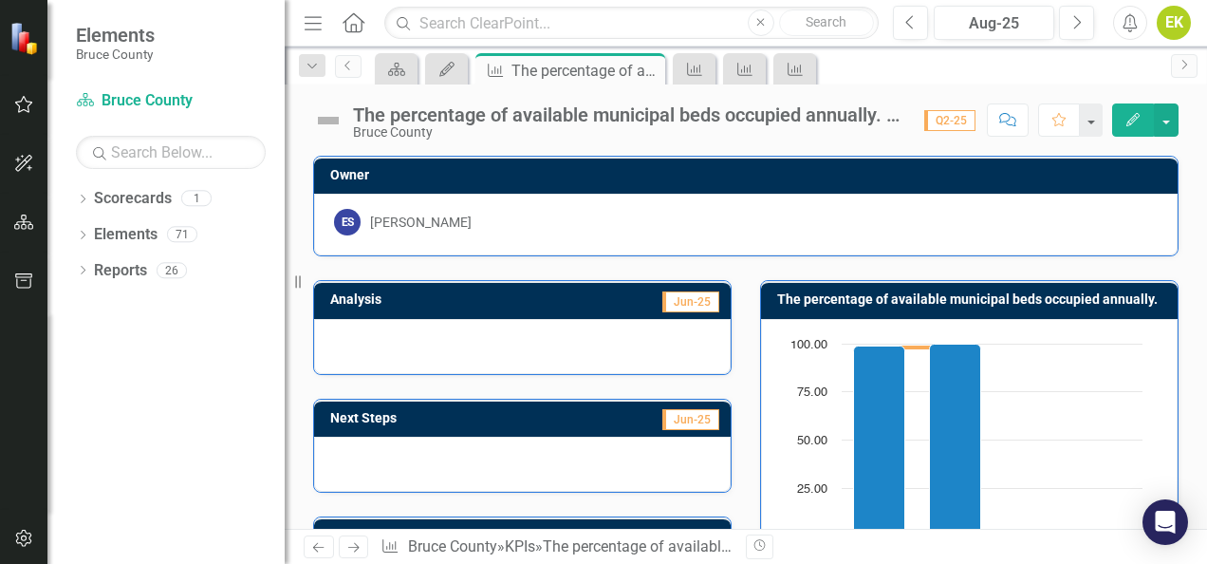
scroll to position [475, 0]
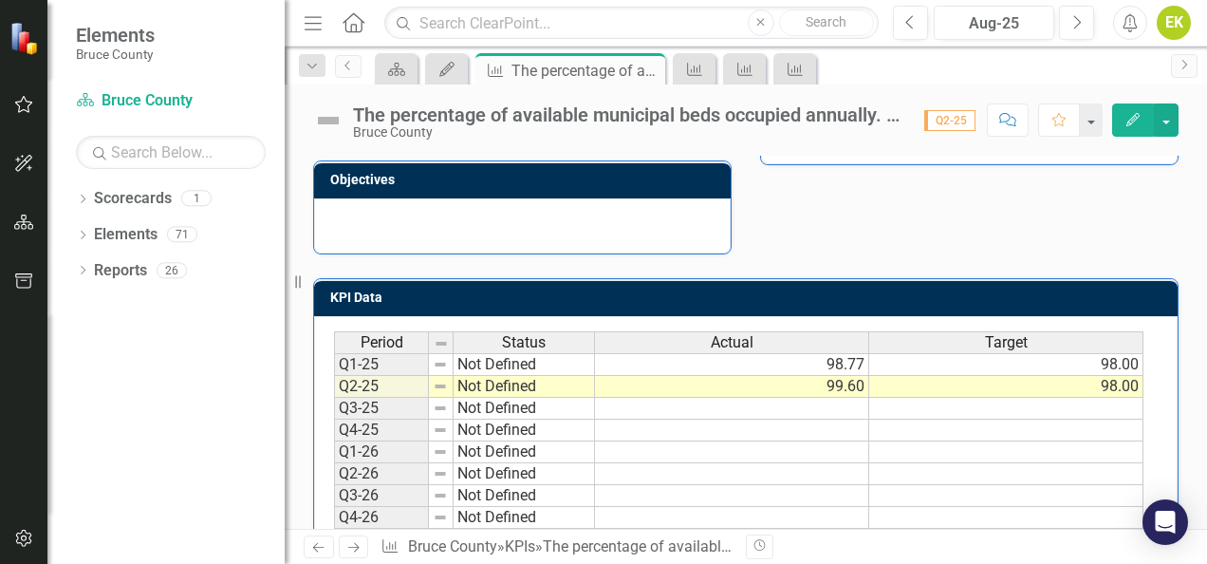
click at [484, 366] on td "Not Defined" at bounding box center [524, 364] width 141 height 23
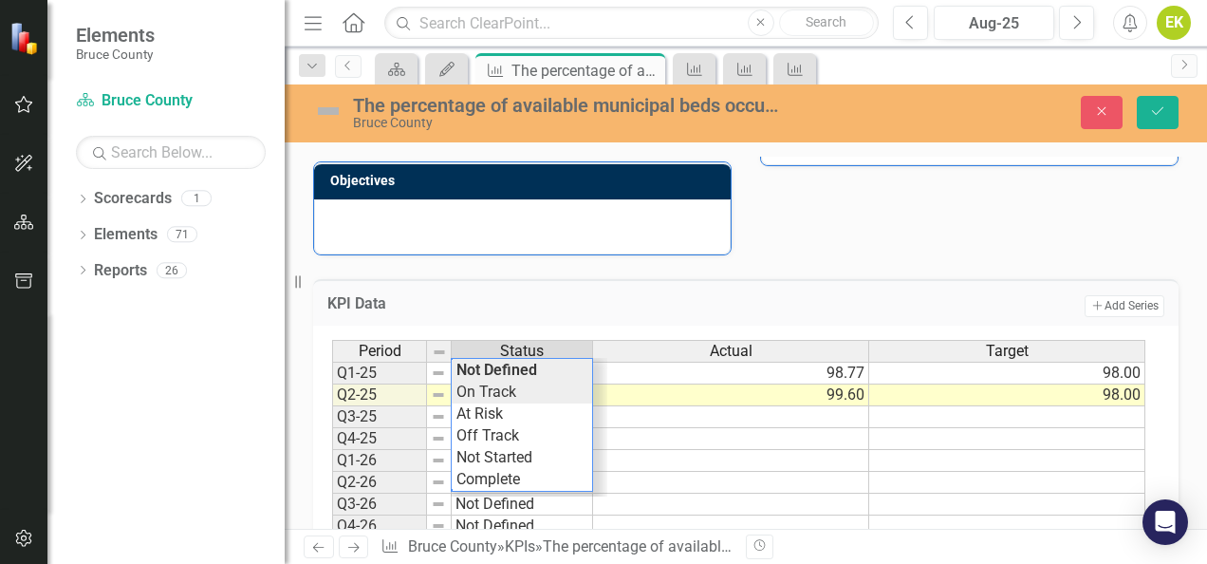
click at [488, 385] on div "Period Status Actual Target Q1-25 Not Defined 98.77 98.00 Q2-25 Not Defined 99.…" at bounding box center [738, 439] width 813 height 198
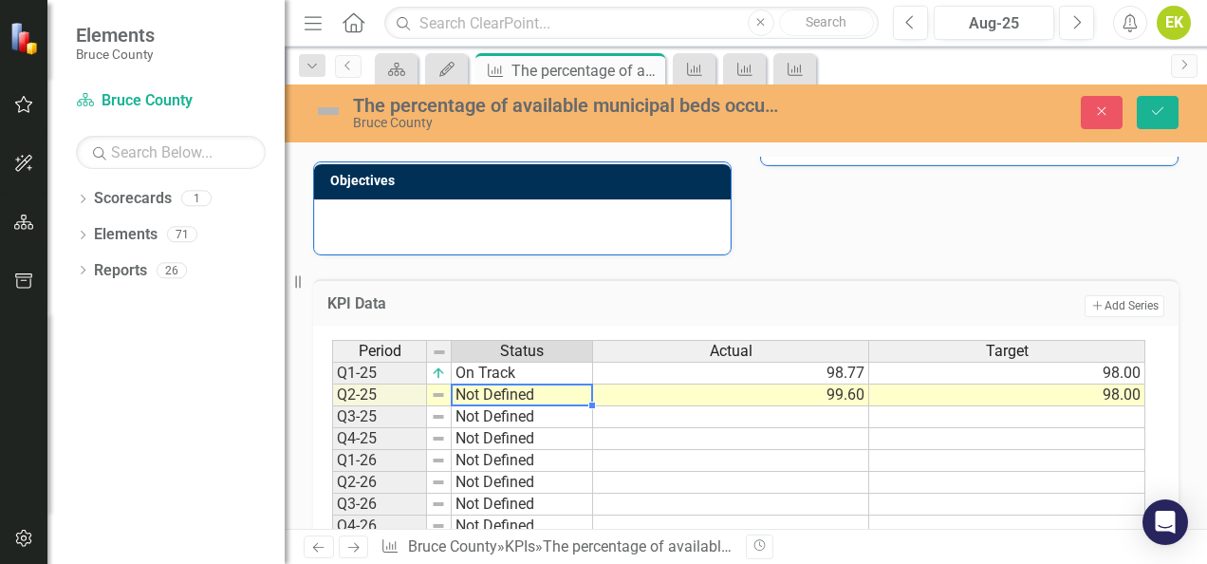
click at [488, 393] on td "Not Defined" at bounding box center [522, 395] width 141 height 22
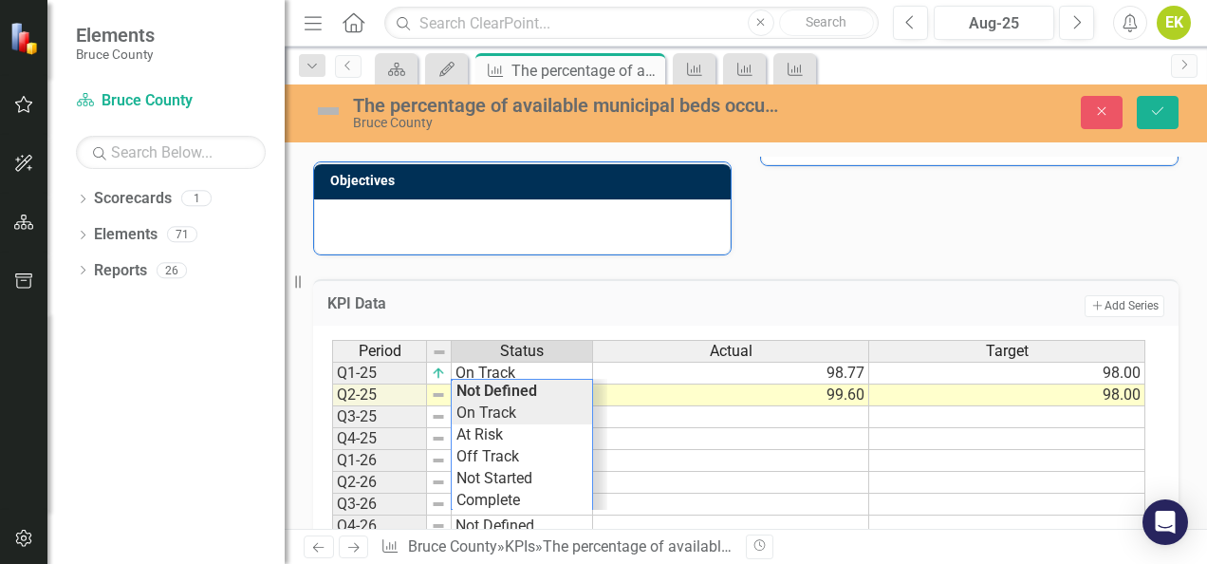
type textarea "On Track"
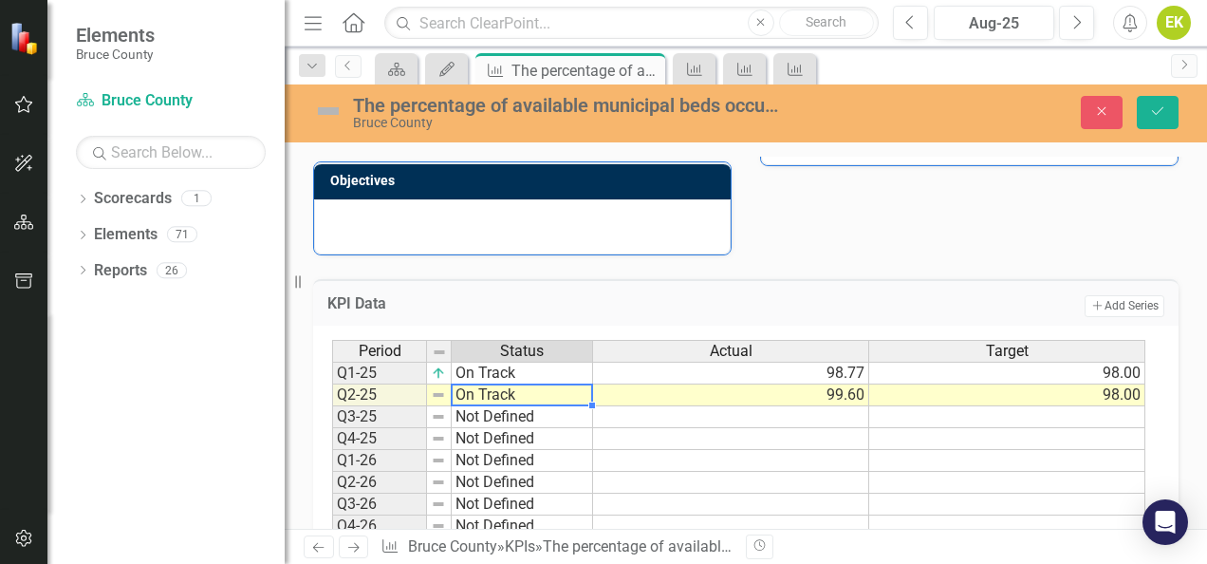
click at [488, 408] on div "Period Status Actual Target Q1-25 On Track 98.77 98.00 Q2-25 On Track 99.60 98.…" at bounding box center [738, 439] width 813 height 198
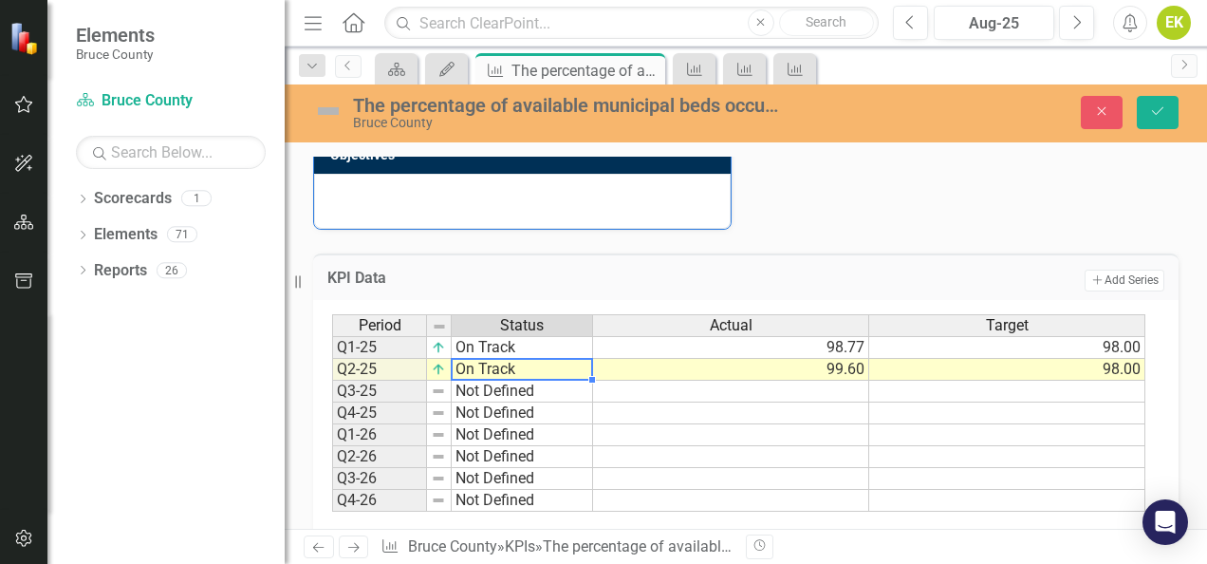
scroll to position [525, 0]
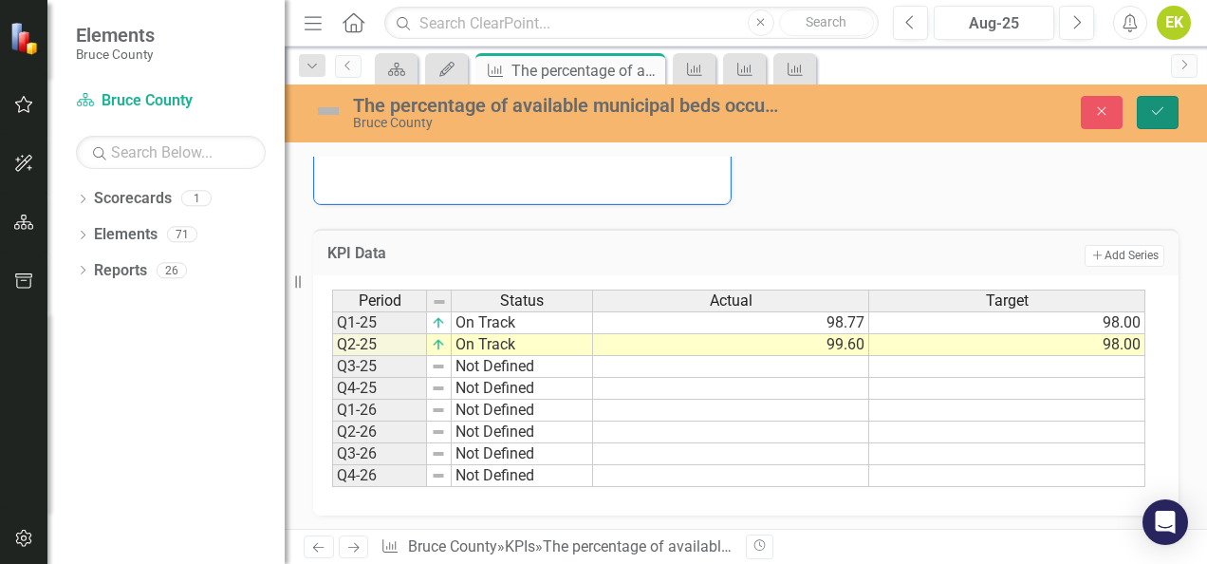
click at [1171, 117] on button "Save" at bounding box center [1158, 112] width 42 height 33
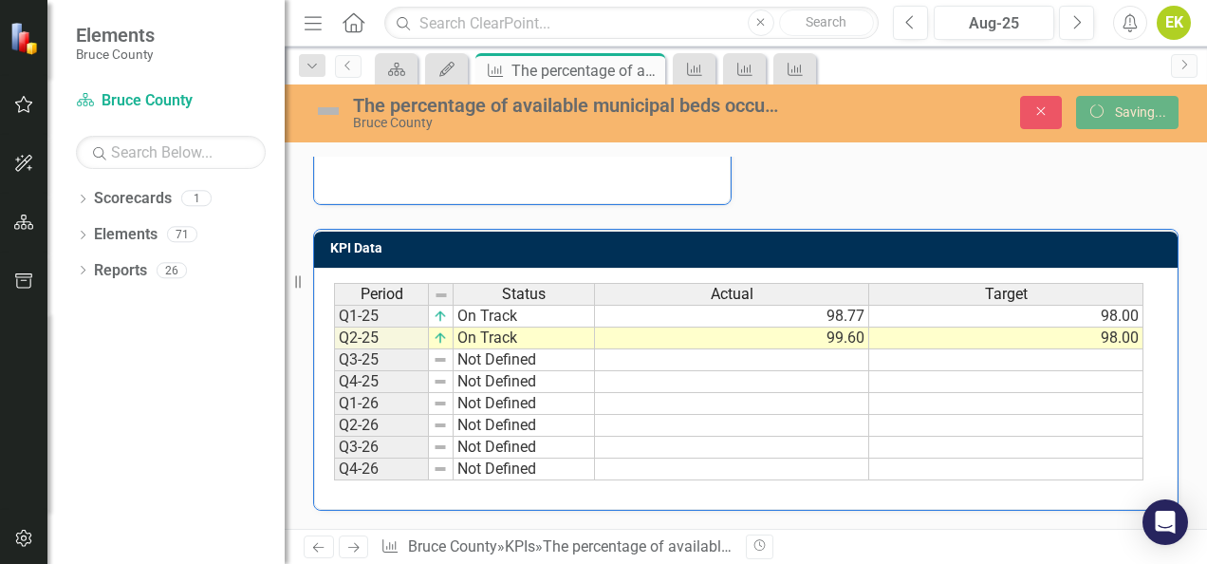
scroll to position [519, 0]
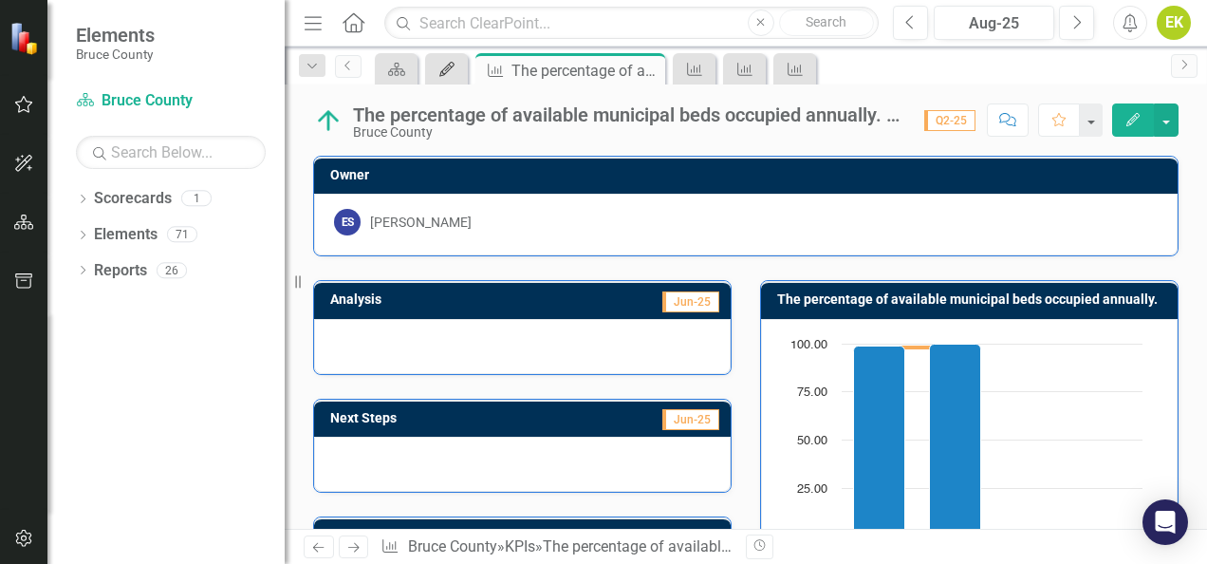
click at [455, 66] on icon "My Updates" at bounding box center [447, 69] width 19 height 15
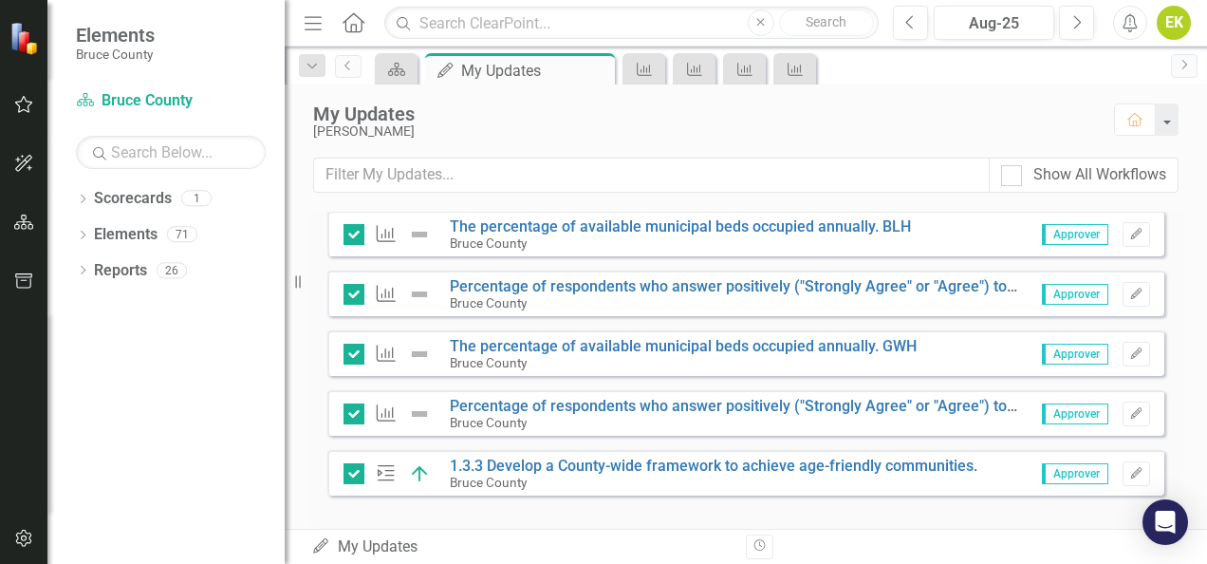
scroll to position [800, 0]
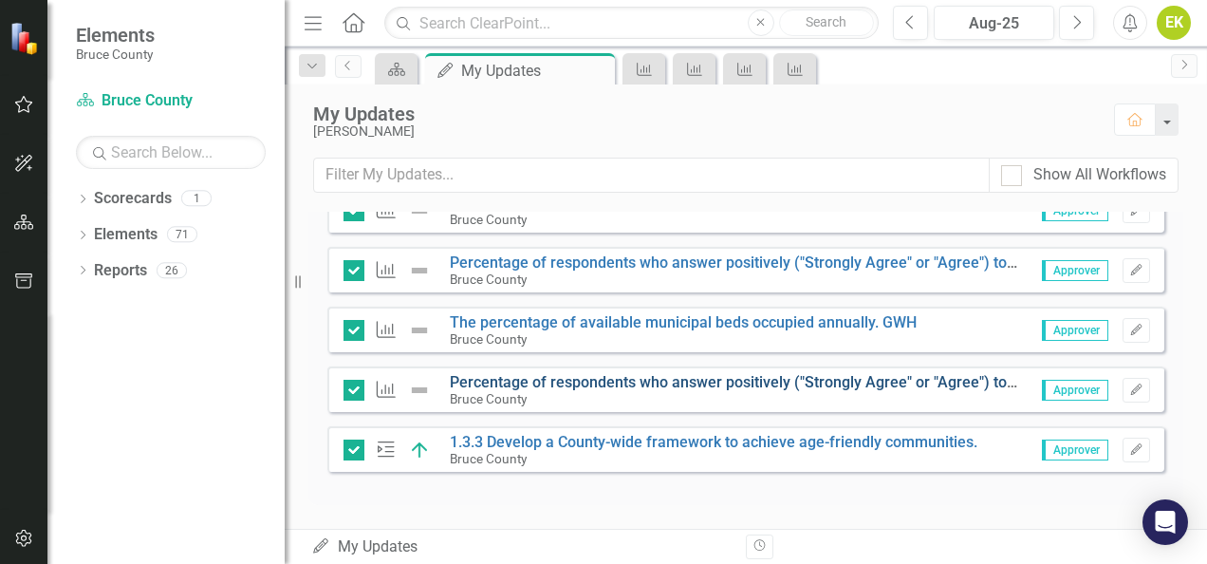
click at [535, 383] on link "Percentage of respondents who answer positively ("Strongly Agree" or "Agree") t…" at bounding box center [937, 382] width 974 height 18
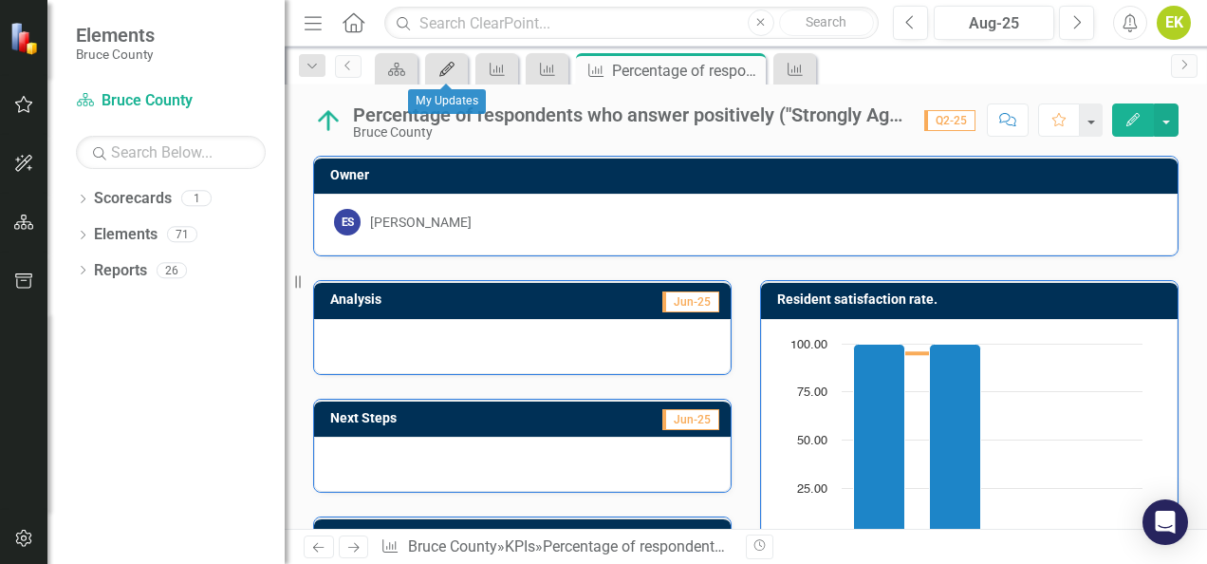
click at [454, 71] on icon "My Updates" at bounding box center [447, 69] width 19 height 15
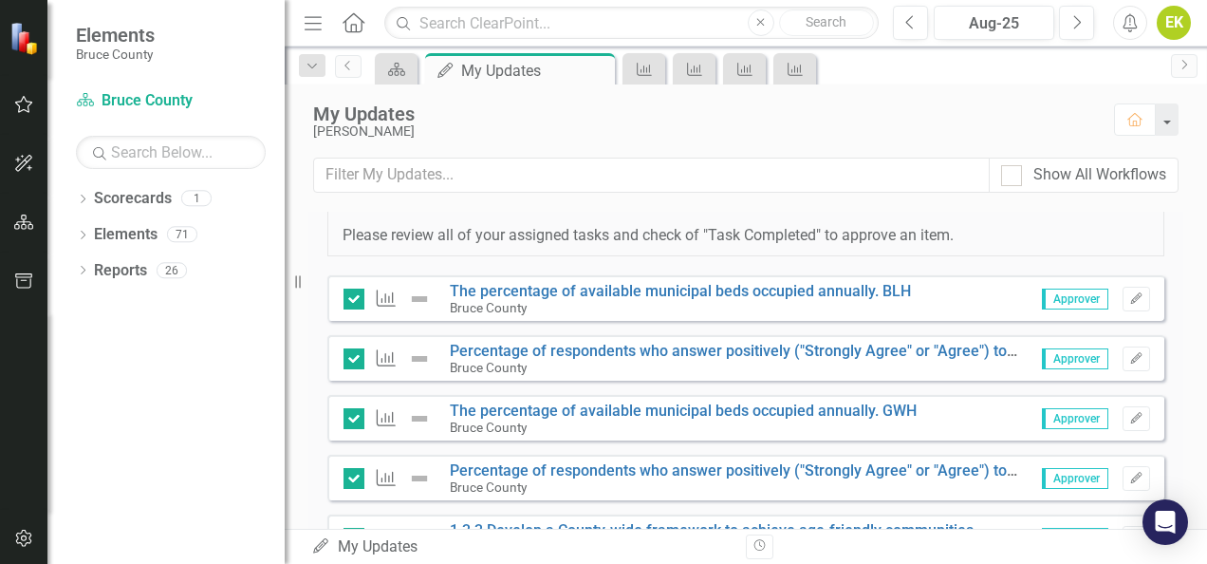
scroll to position [800, 0]
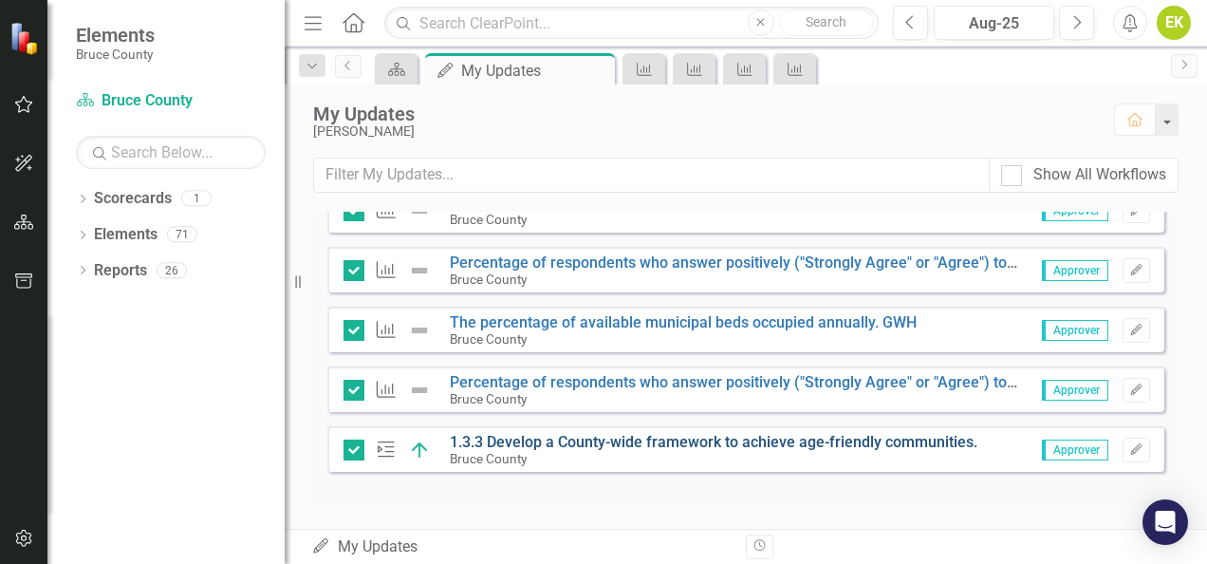
click at [535, 439] on link "1.3.3 Develop a County-wide framework to achieve age-friendly communities." at bounding box center [714, 442] width 528 height 18
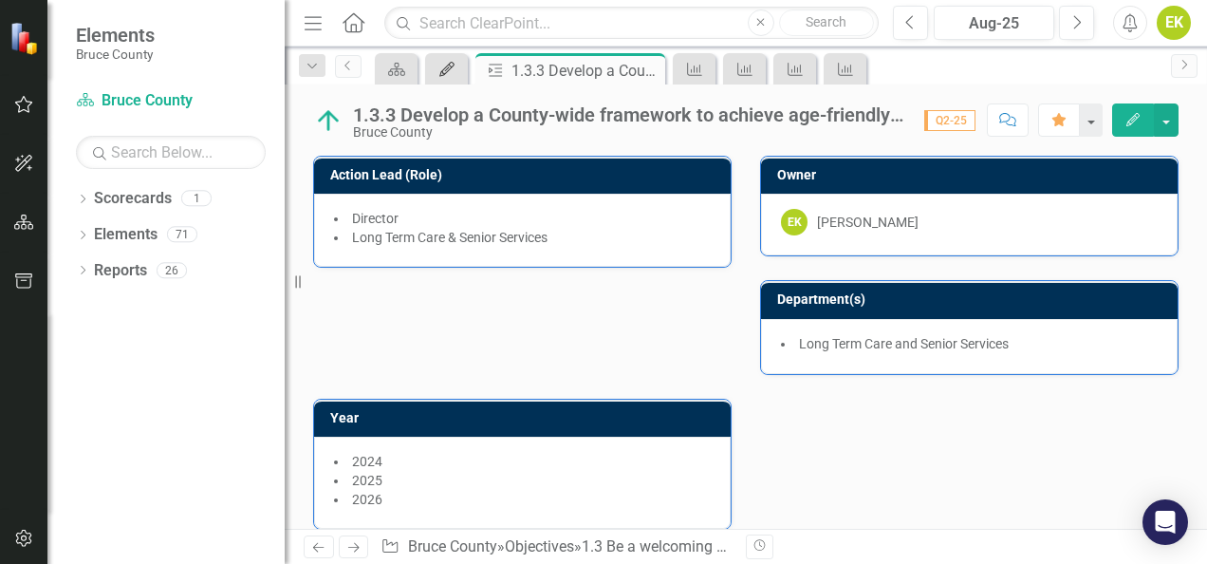
click at [453, 66] on icon "My Updates" at bounding box center [447, 69] width 19 height 15
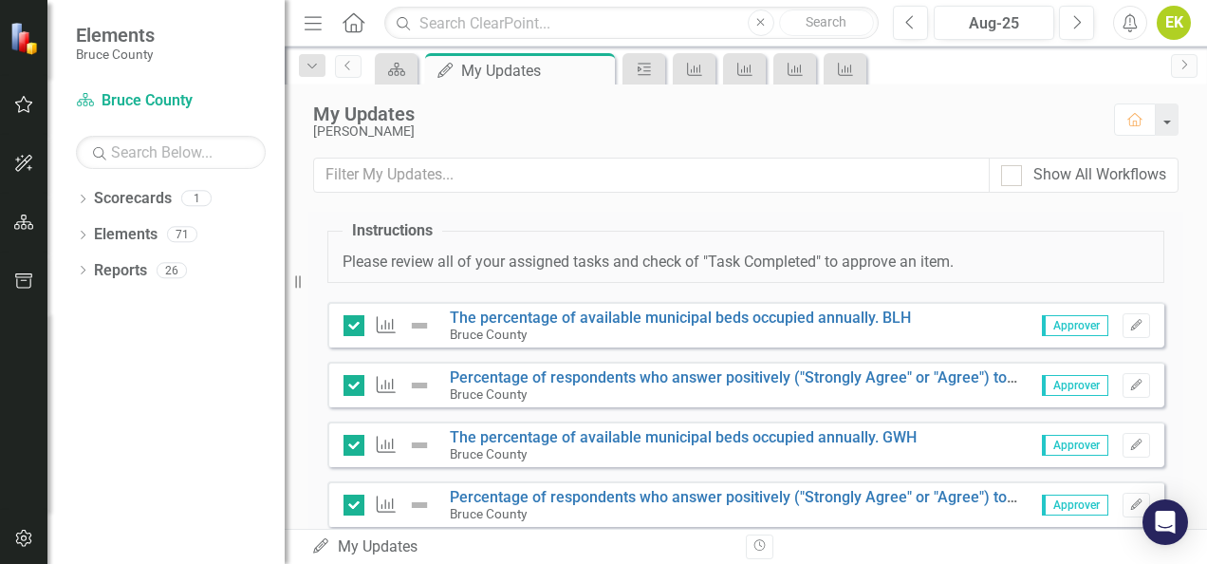
scroll to position [800, 0]
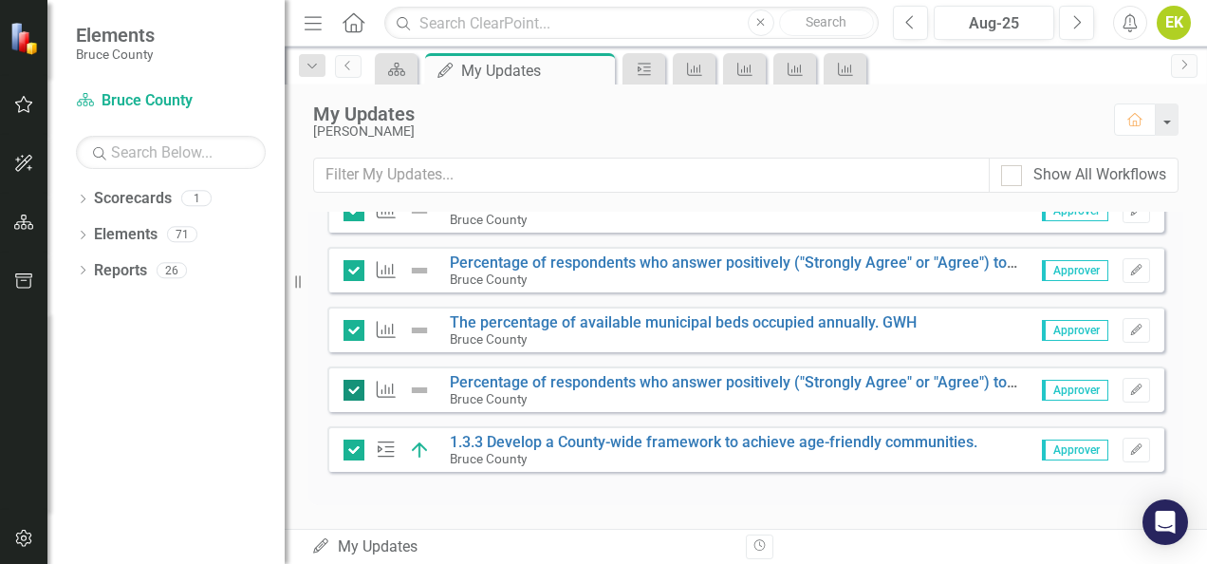
click at [355, 391] on input "checkbox" at bounding box center [350, 386] width 12 height 12
checkbox input "false"
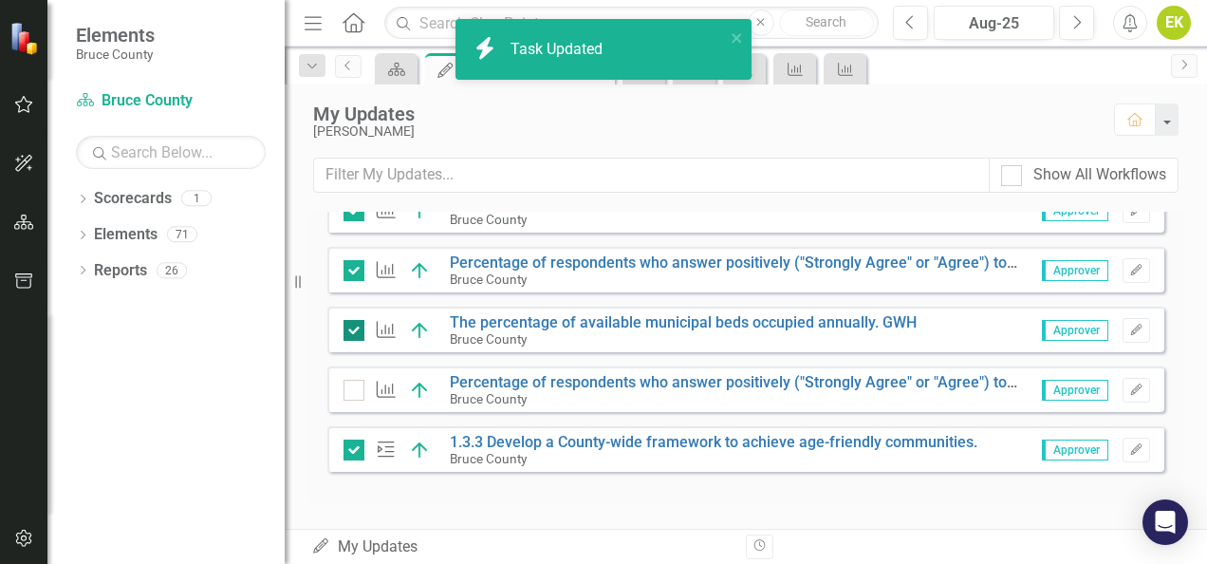
click at [356, 332] on div at bounding box center [354, 330] width 21 height 21
click at [356, 332] on input "checkbox" at bounding box center [350, 326] width 12 height 12
click at [349, 332] on input "checkbox" at bounding box center [350, 326] width 12 height 12
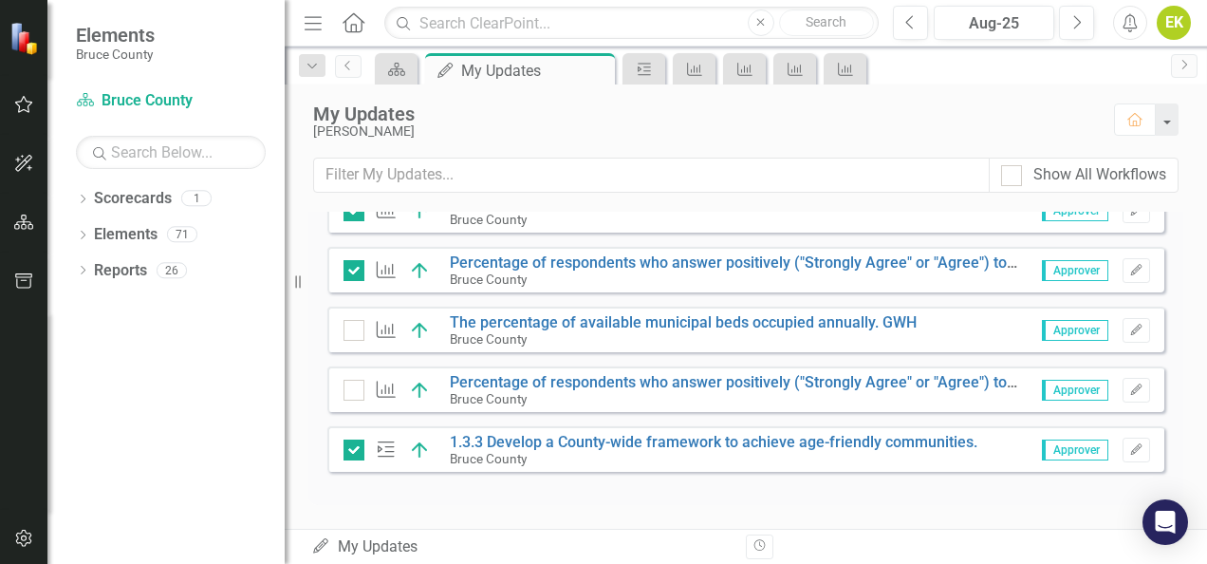
checkbox input "true"
click at [353, 386] on input "checkbox" at bounding box center [350, 386] width 12 height 12
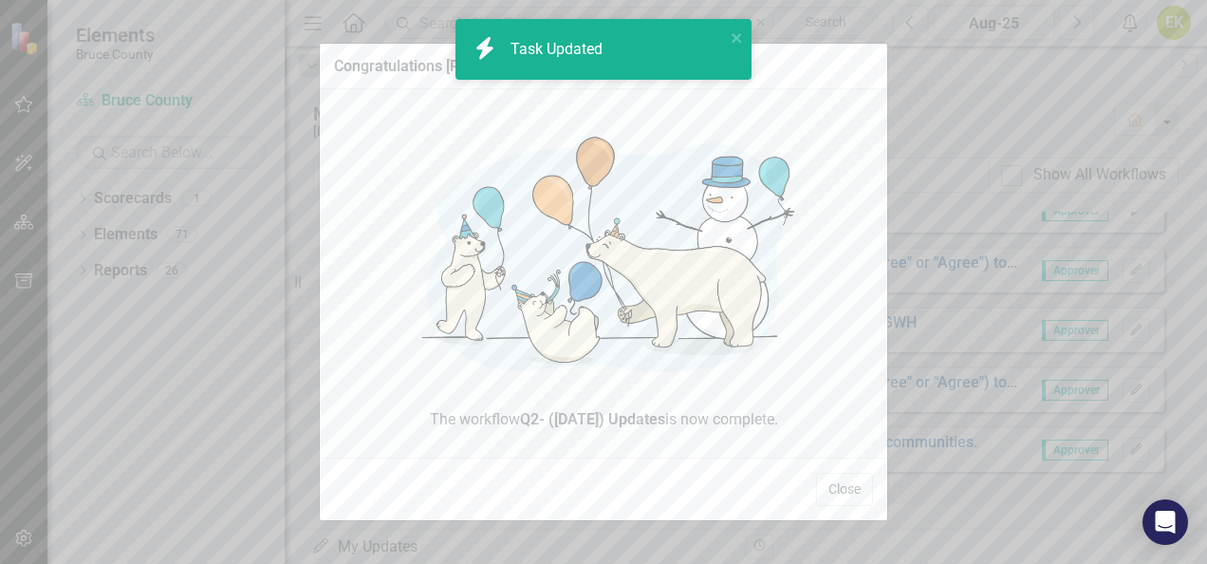
checkbox input "true"
click at [848, 490] on button "Close" at bounding box center [844, 489] width 57 height 33
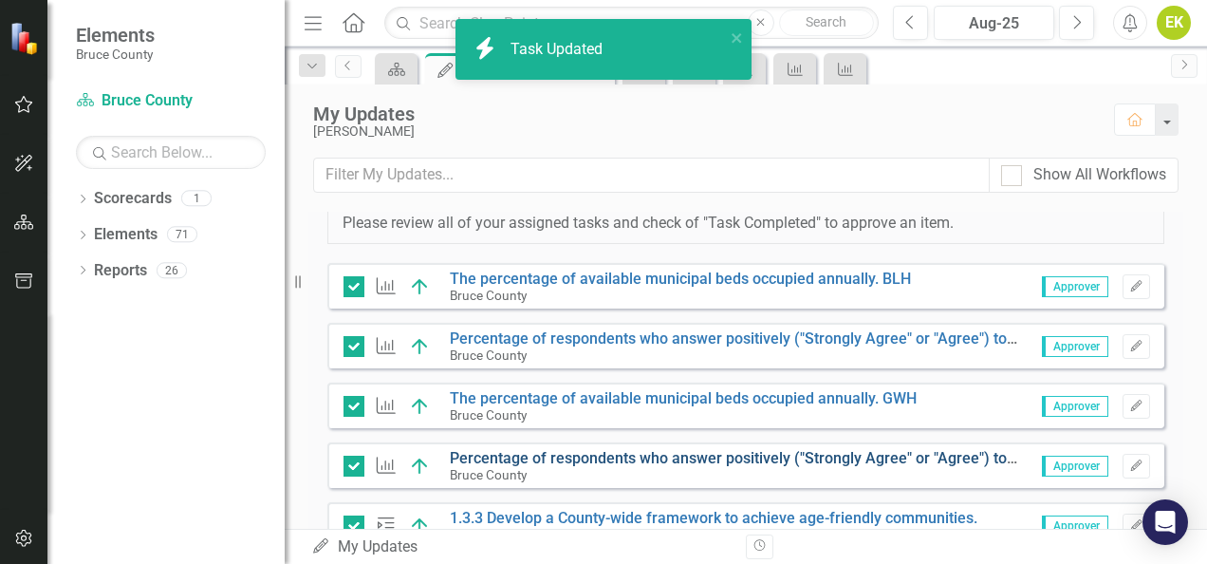
scroll to position [421, 0]
